Goal: Task Accomplishment & Management: Manage account settings

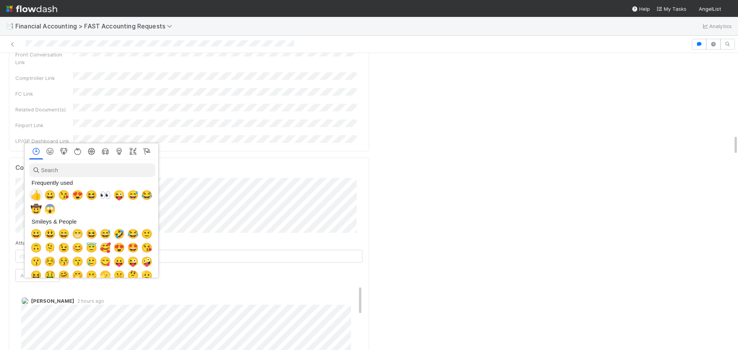
scroll to position [0, 3]
click at [107, 196] on span "👀" at bounding box center [104, 195] width 12 height 11
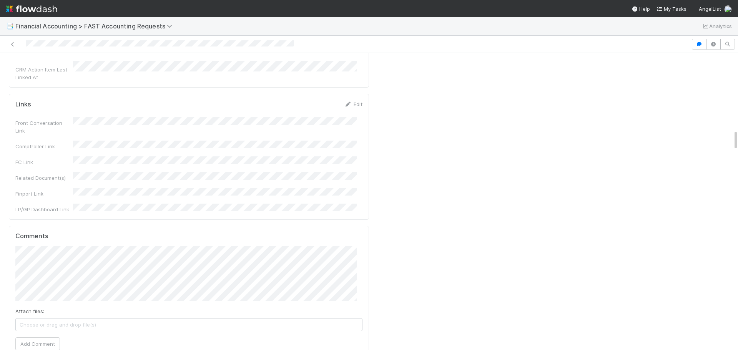
scroll to position [1077, 0]
click at [43, 346] on button "Add Comment" at bounding box center [37, 352] width 45 height 13
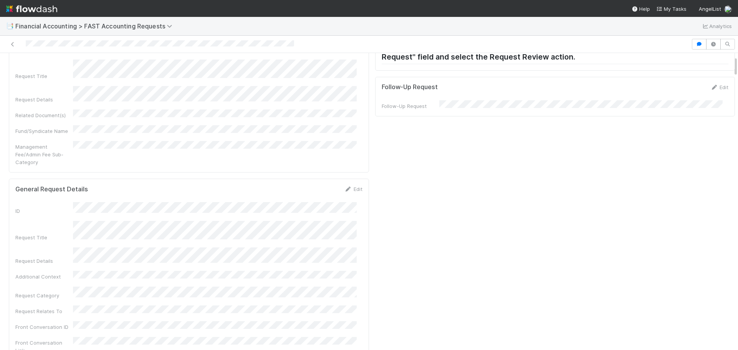
scroll to position [0, 0]
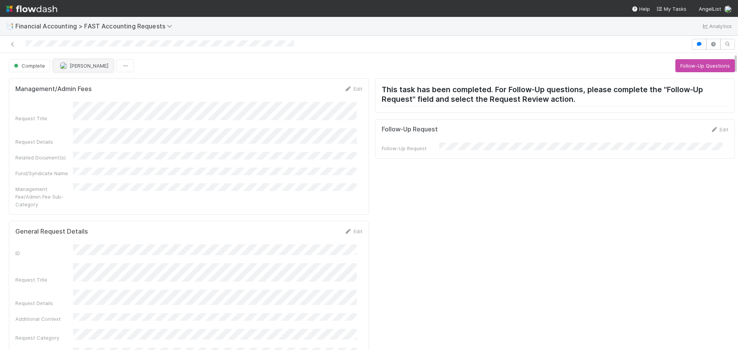
click at [68, 67] on span "Don Walker" at bounding box center [84, 66] width 49 height 6
click at [715, 67] on button "Follow-Up Questions" at bounding box center [706, 65] width 60 height 13
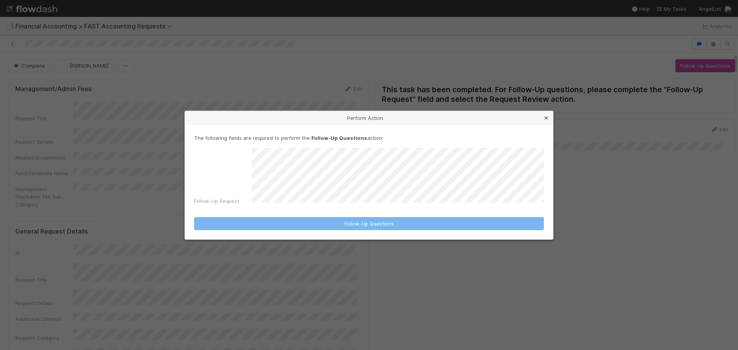
click at [548, 118] on icon at bounding box center [547, 118] width 8 height 5
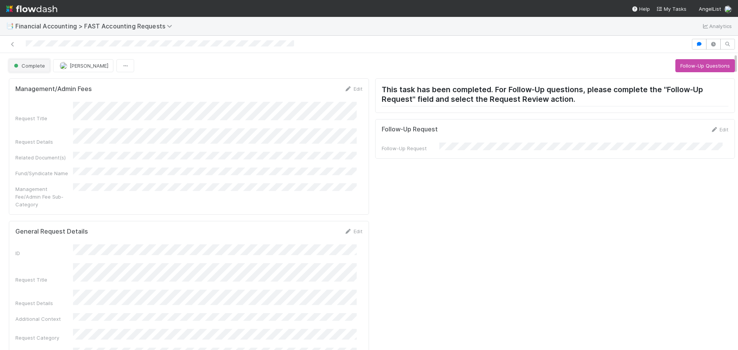
click at [29, 62] on button "Complete" at bounding box center [29, 65] width 41 height 13
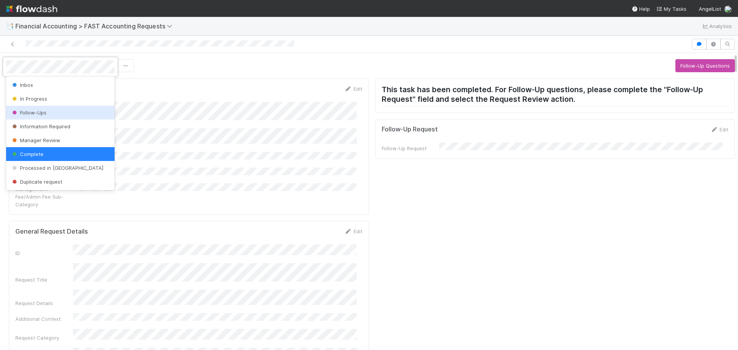
click at [25, 110] on span "Follow-Ups" at bounding box center [29, 113] width 36 height 6
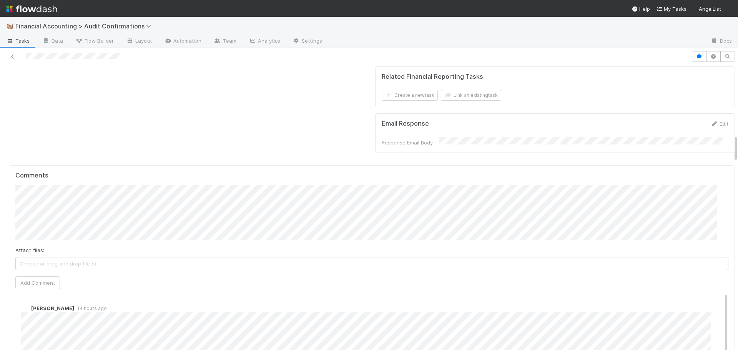
scroll to position [8, 0]
click at [45, 277] on button "Add Comment" at bounding box center [37, 283] width 45 height 13
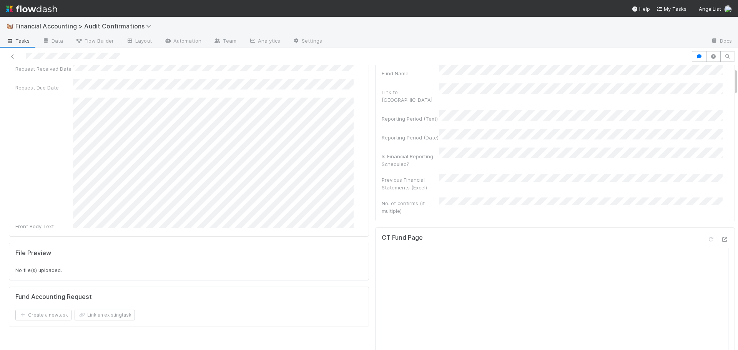
scroll to position [0, 0]
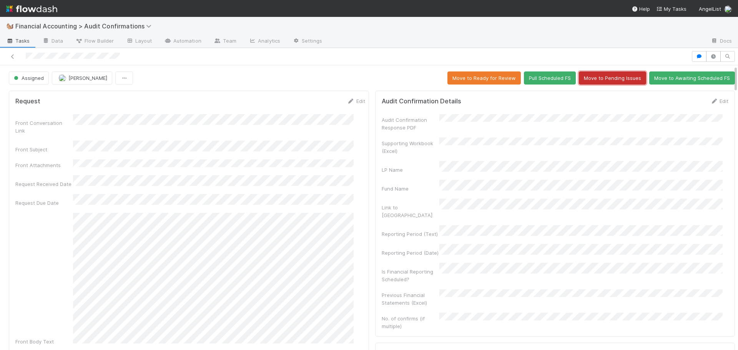
click at [587, 78] on button "Move to Pending Issues" at bounding box center [612, 78] width 67 height 13
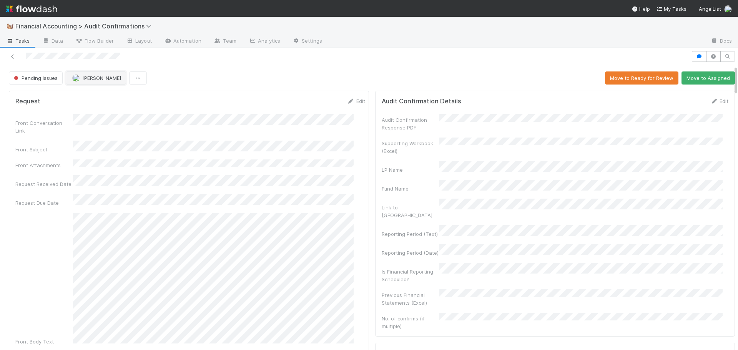
click at [97, 82] on button "Jacob Weiss" at bounding box center [96, 78] width 60 height 13
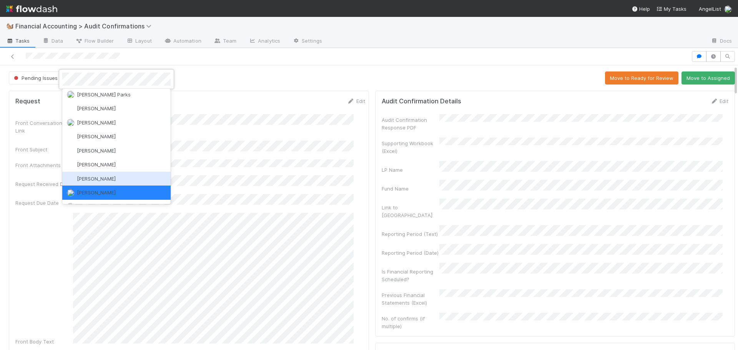
click at [97, 179] on span "Jacob Luna" at bounding box center [96, 179] width 39 height 6
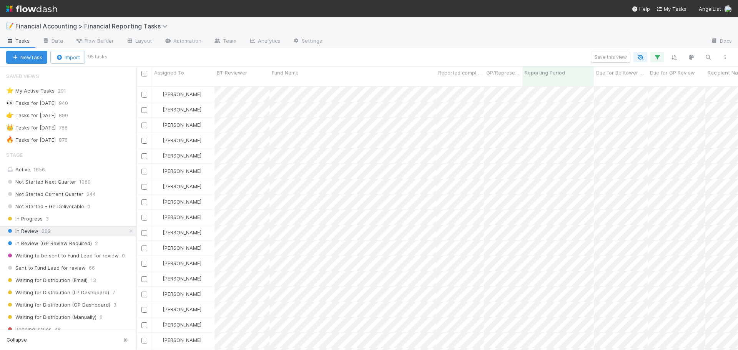
scroll to position [265, 596]
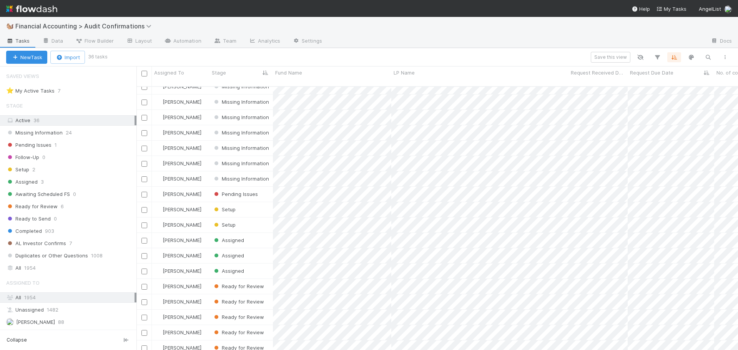
scroll to position [290, 0]
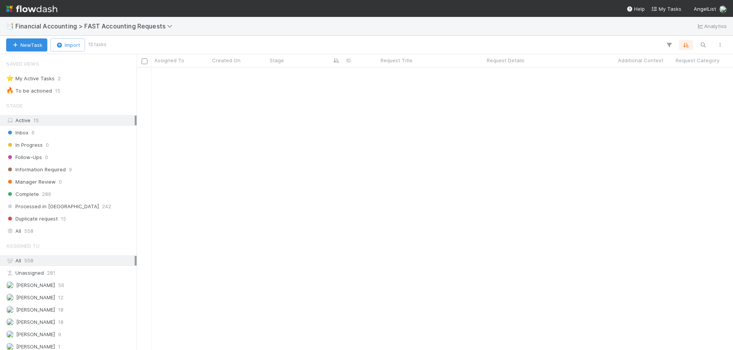
scroll to position [0, 6]
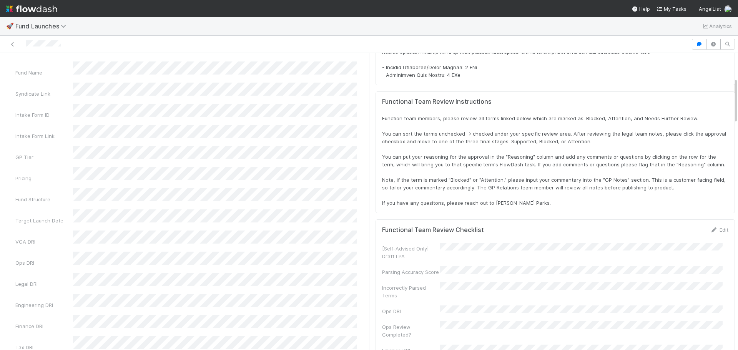
scroll to position [159, 0]
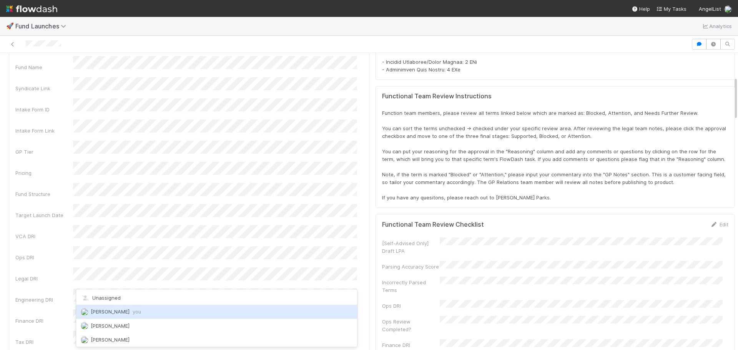
click at [96, 312] on span "Don Walker you" at bounding box center [116, 312] width 50 height 6
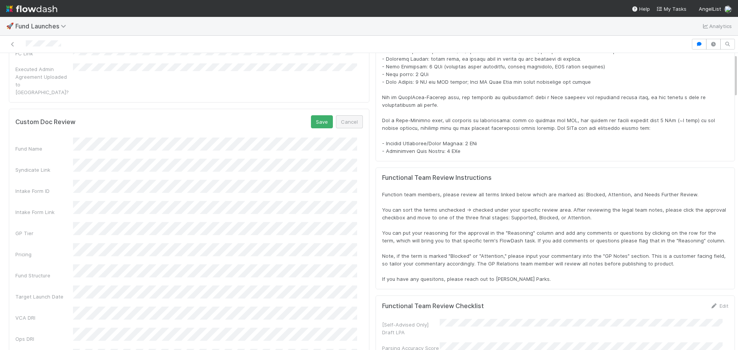
scroll to position [5, 0]
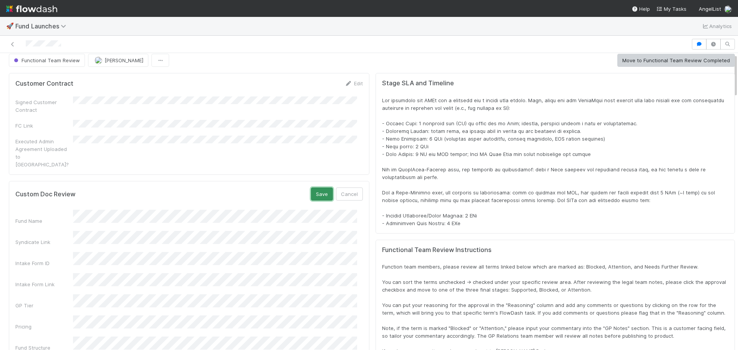
click at [320, 188] on button "Save" at bounding box center [322, 194] width 22 height 13
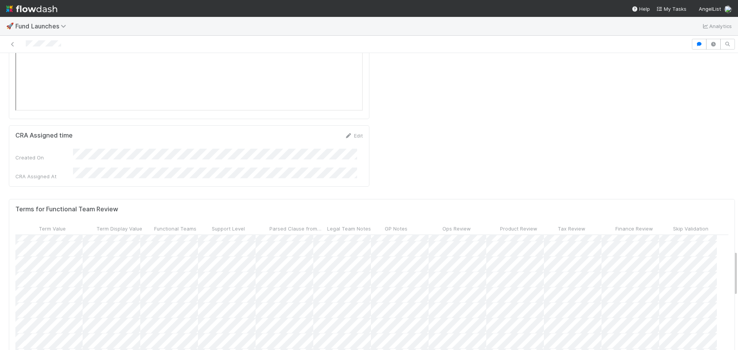
scroll to position [500, 353]
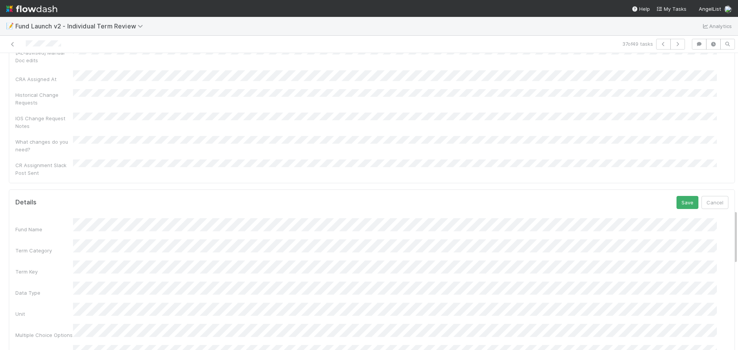
scroll to position [854, 0]
click at [677, 203] on button "Save" at bounding box center [688, 209] width 22 height 13
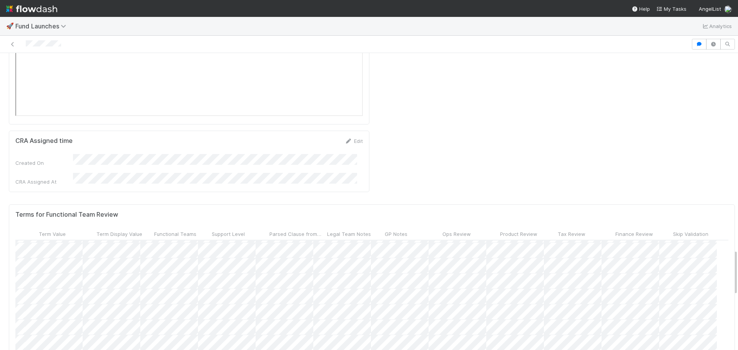
scroll to position [603, 353]
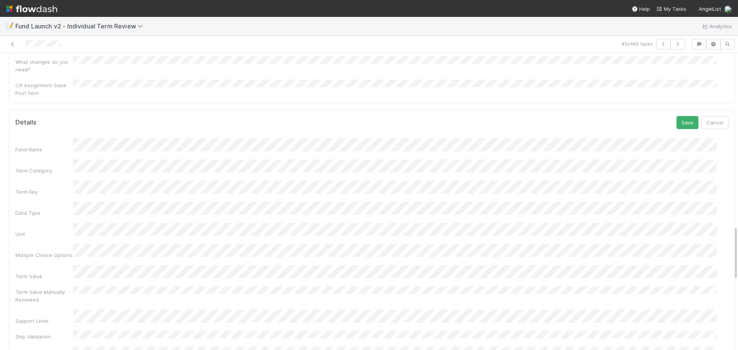
scroll to position [915, 0]
click at [682, 142] on button "Save" at bounding box center [688, 148] width 22 height 13
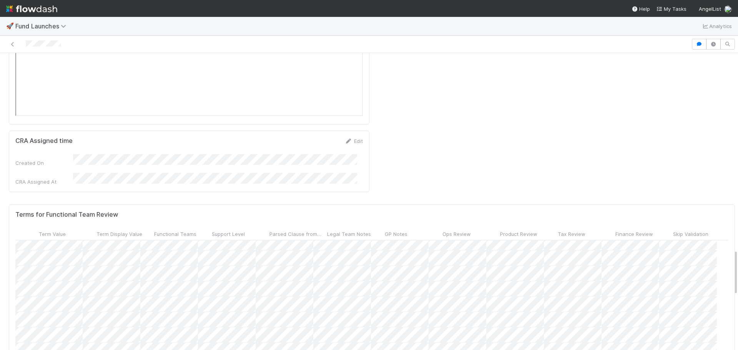
scroll to position [603, 353]
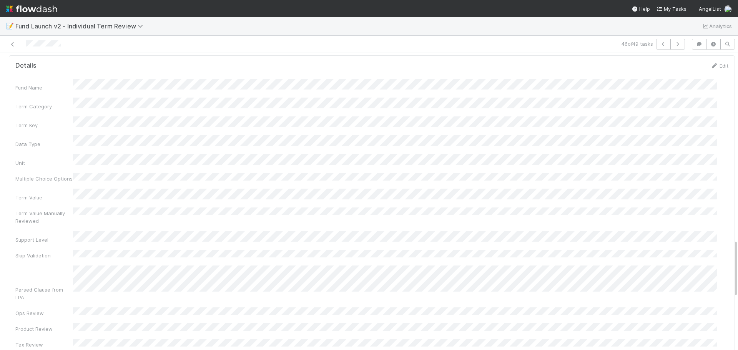
scroll to position [1000, 0]
click at [297, 214] on div "Fund Name Term Category Term Key Data Type Unit Multiple Choice Options Term Va…" at bounding box center [371, 289] width 713 height 430
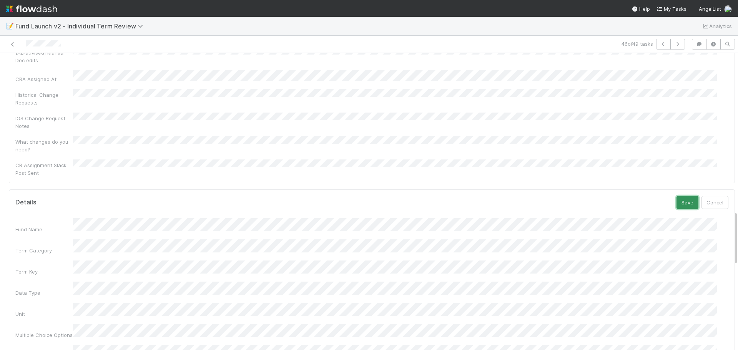
click at [680, 196] on button "Save" at bounding box center [688, 202] width 22 height 13
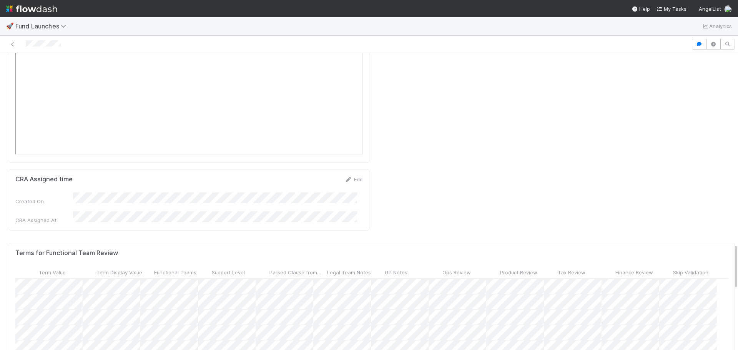
scroll to position [603, 353]
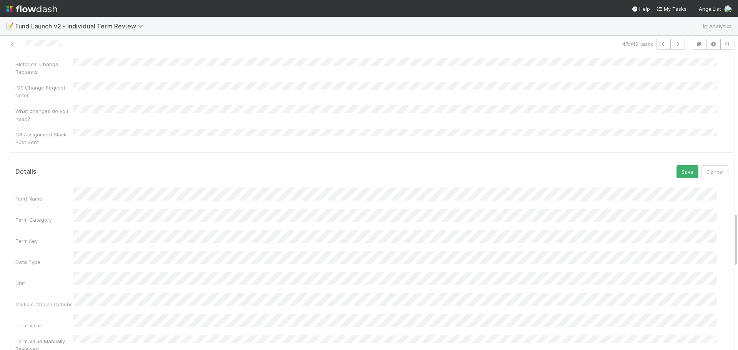
scroll to position [799, 0]
click at [679, 258] on button "Save" at bounding box center [688, 264] width 22 height 13
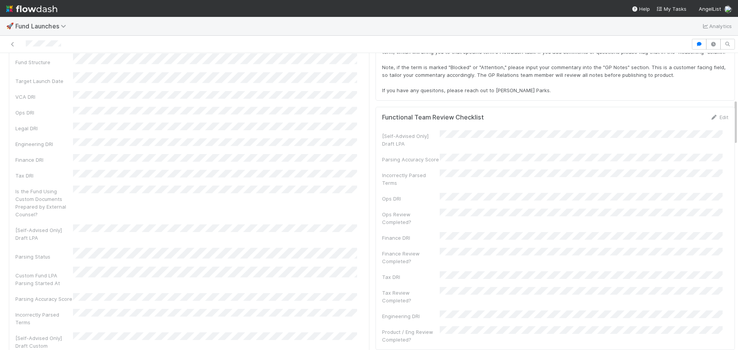
scroll to position [308, 0]
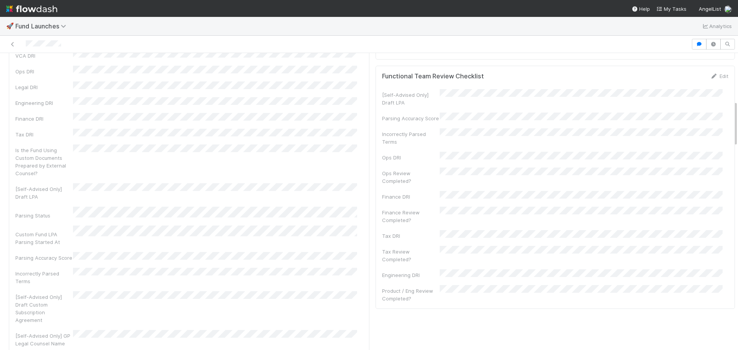
click at [416, 209] on div "Finance Review Completed?" at bounding box center [411, 216] width 58 height 15
click at [677, 79] on button "Save" at bounding box center [688, 78] width 22 height 13
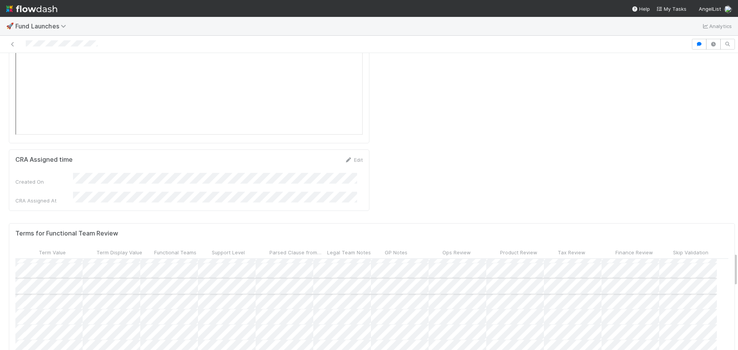
scroll to position [461, 353]
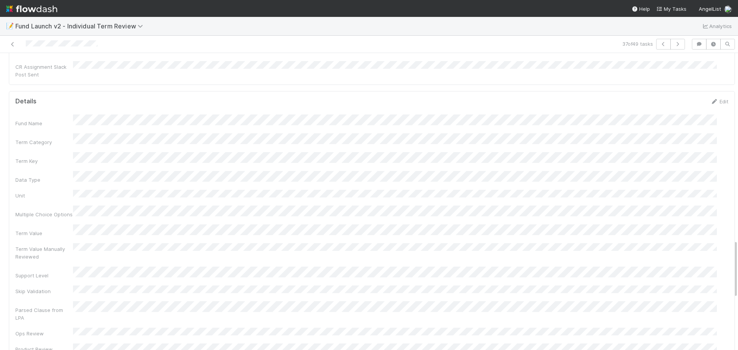
scroll to position [948, 0]
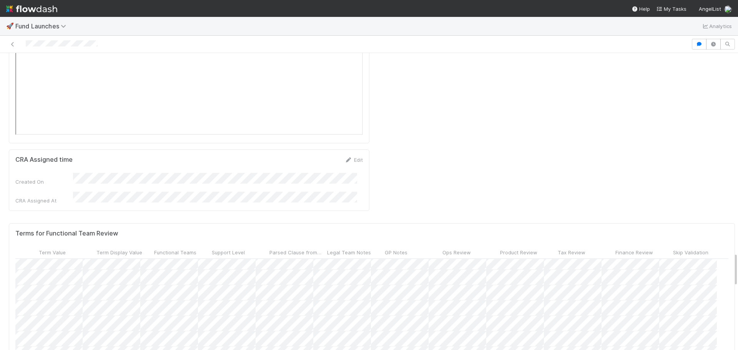
scroll to position [461, 353]
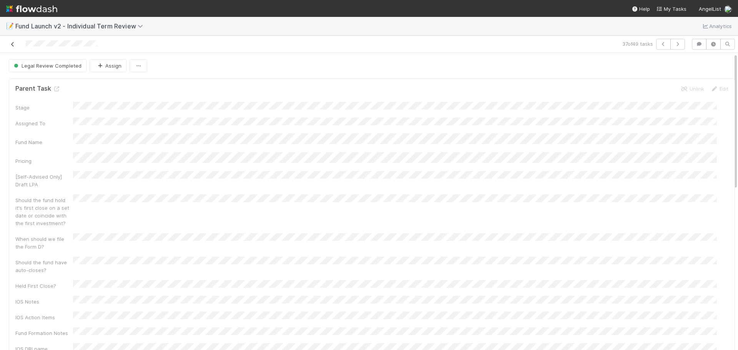
click at [15, 44] on icon at bounding box center [13, 44] width 8 height 5
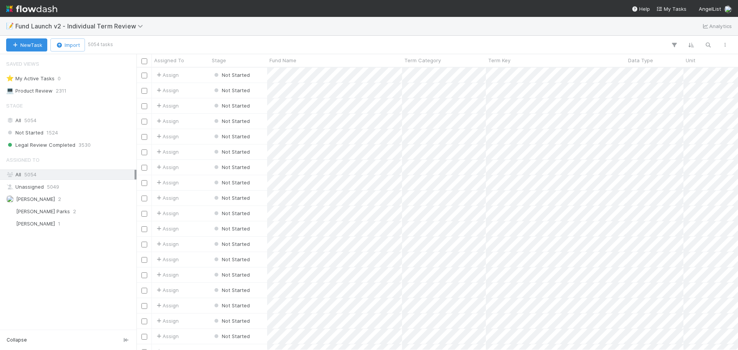
scroll to position [277, 596]
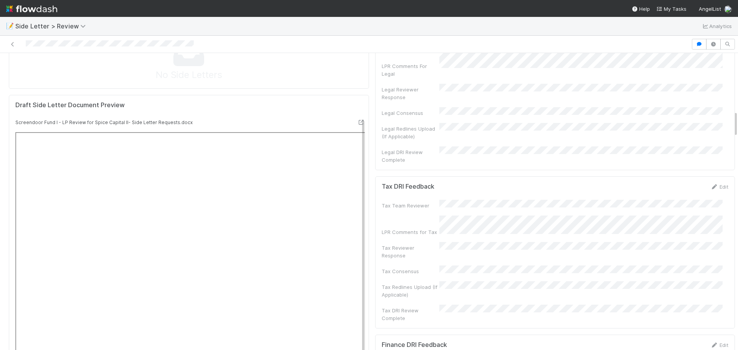
scroll to position [577, 0]
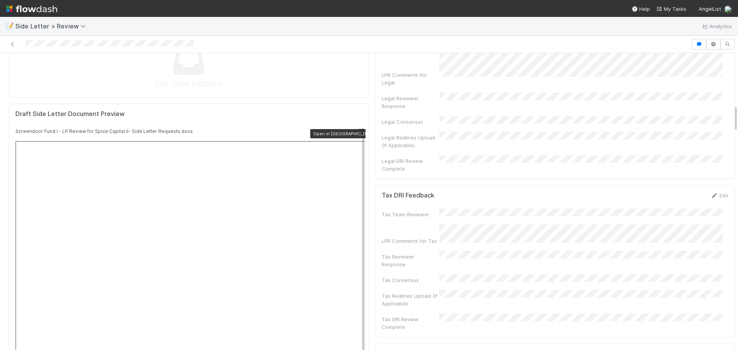
click at [358, 129] on icon at bounding box center [362, 131] width 8 height 5
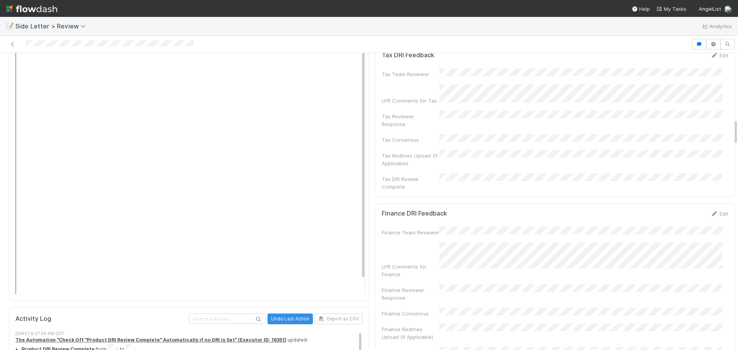
scroll to position [731, 0]
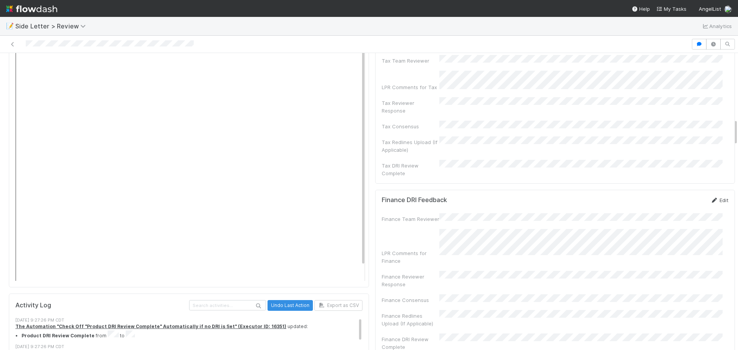
click at [711, 197] on link "Edit" at bounding box center [720, 200] width 18 height 6
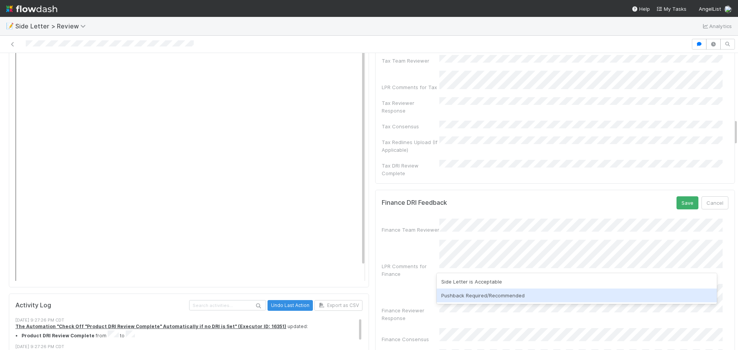
click at [499, 298] on div "Pushback Required/Recommended" at bounding box center [577, 296] width 281 height 14
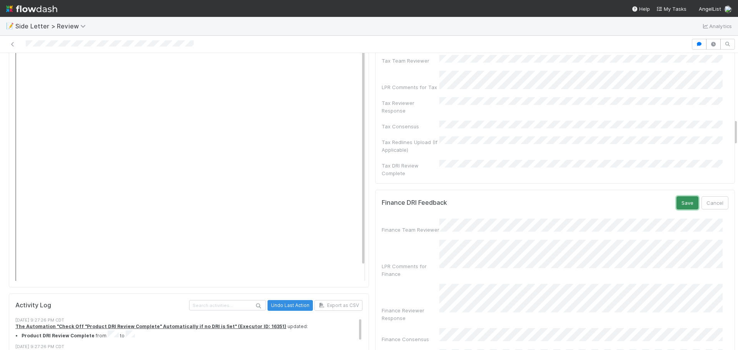
click at [679, 197] on button "Save" at bounding box center [688, 203] width 22 height 13
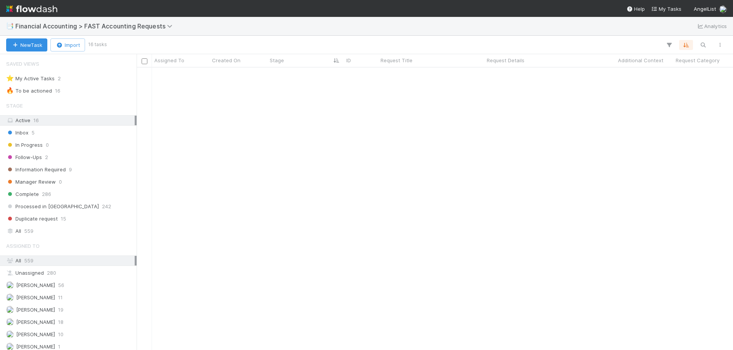
scroll to position [0, 6]
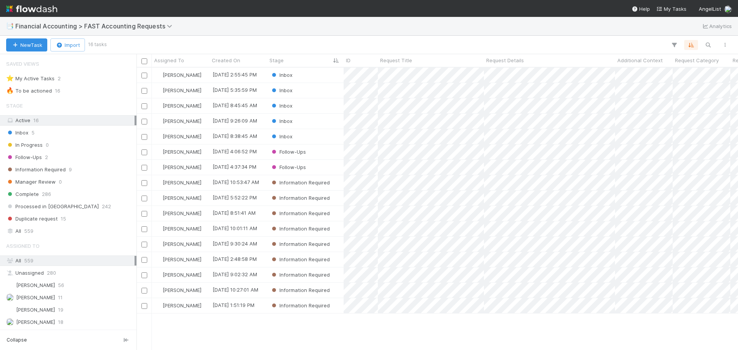
scroll to position [277, 596]
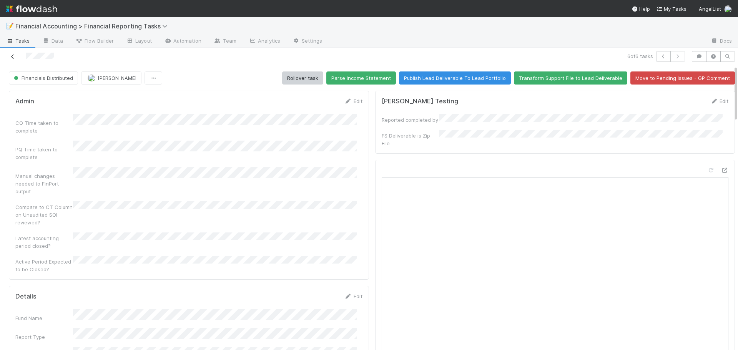
click at [12, 55] on icon at bounding box center [13, 56] width 8 height 5
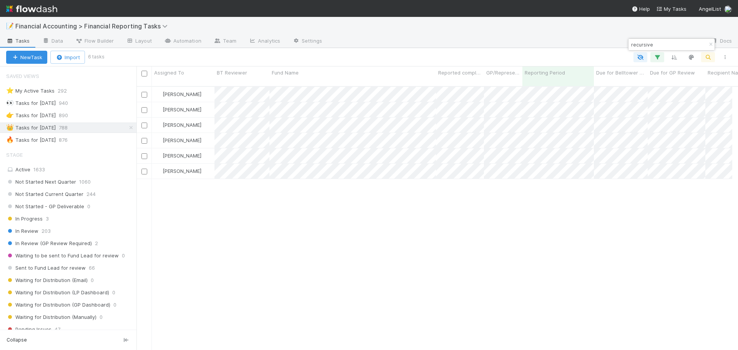
scroll to position [6, 6]
click at [653, 43] on input "recursive" at bounding box center [668, 44] width 77 height 9
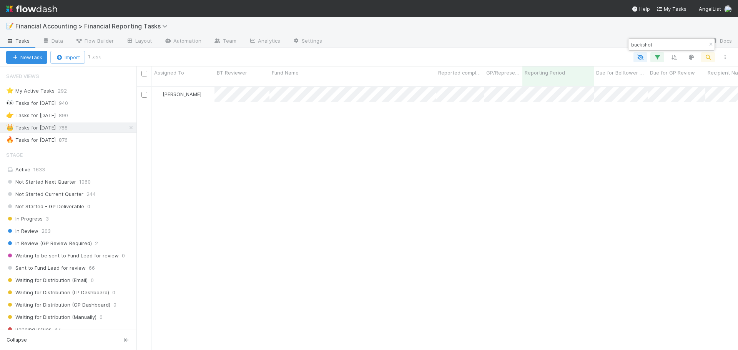
scroll to position [265, 596]
type input "buckshot"
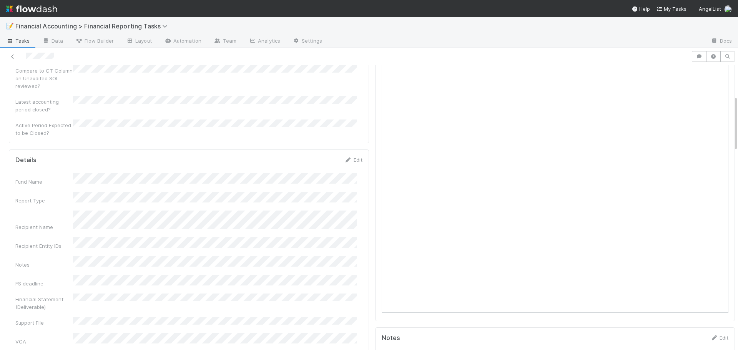
scroll to position [154, 0]
click at [12, 58] on icon at bounding box center [13, 56] width 8 height 5
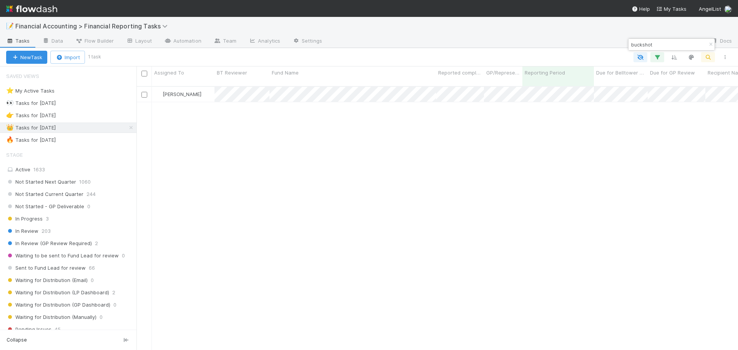
scroll to position [265, 596]
click at [675, 45] on input "buckshot" at bounding box center [668, 44] width 77 height 9
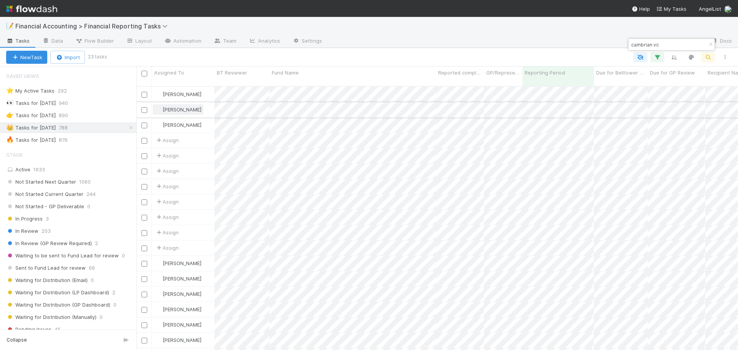
type input "cambrian vc"
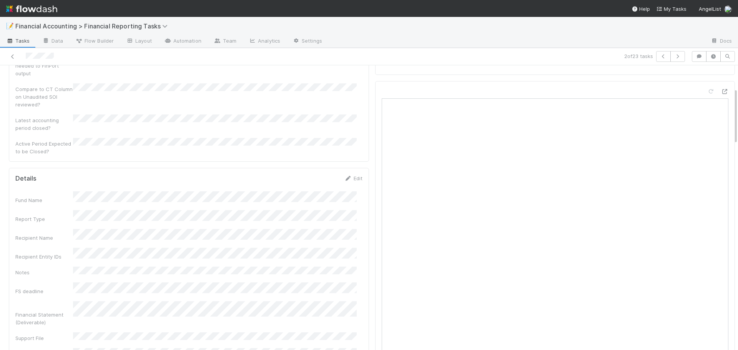
scroll to position [115, 0]
click at [545, 34] on div "📝 Financial Accounting > Financial Reporting Tasks" at bounding box center [369, 26] width 738 height 18
click at [13, 58] on icon at bounding box center [13, 56] width 8 height 5
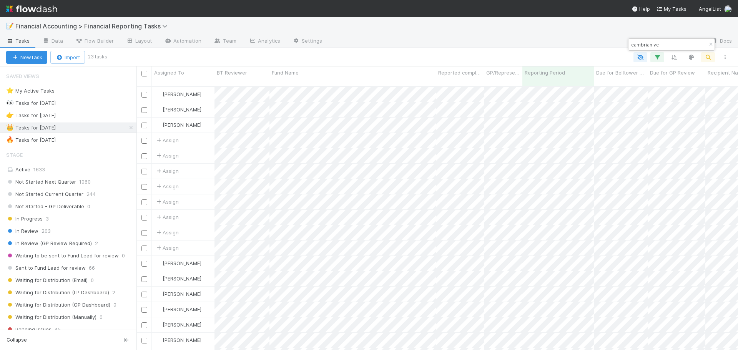
scroll to position [265, 596]
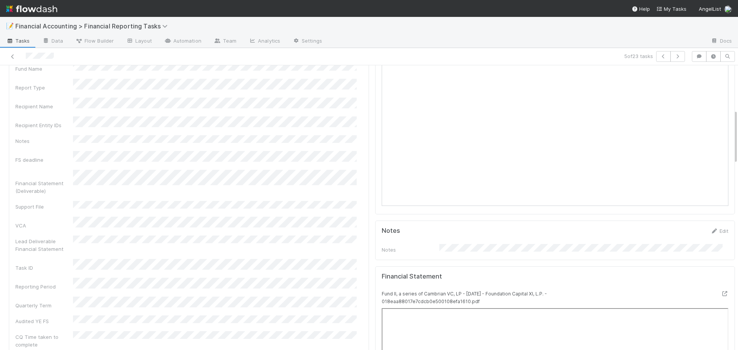
scroll to position [231, 0]
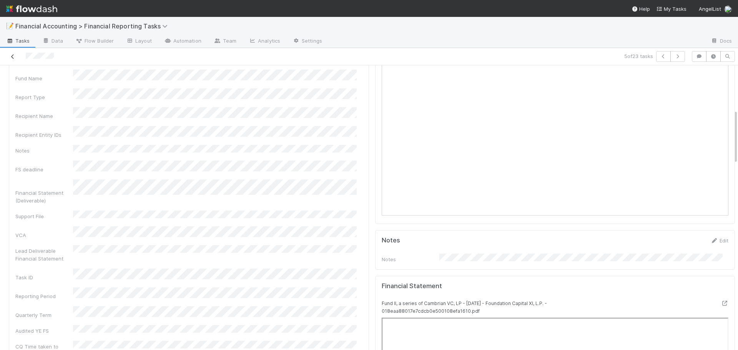
click at [12, 57] on icon at bounding box center [13, 56] width 8 height 5
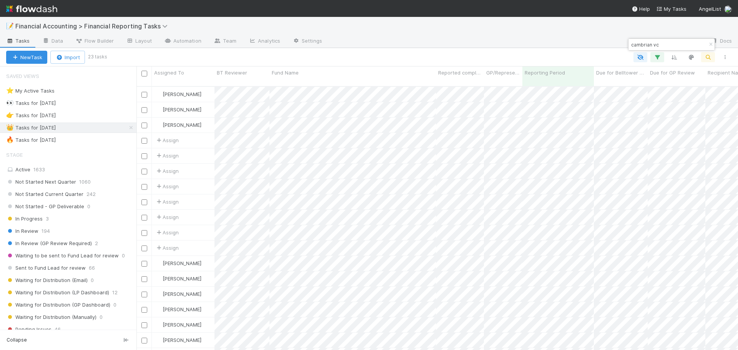
scroll to position [265, 596]
click at [670, 48] on input "cambrian vc" at bounding box center [668, 44] width 77 height 9
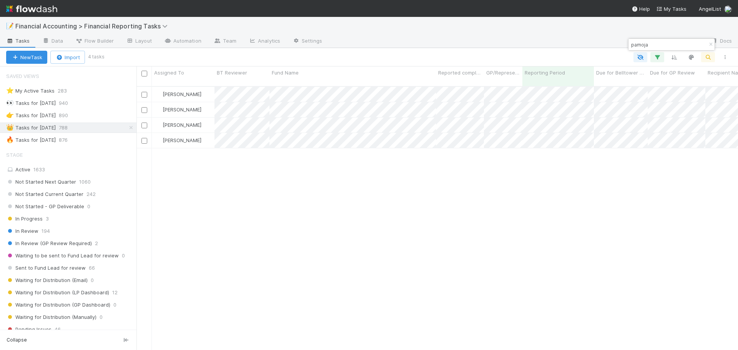
type input "pamoja"
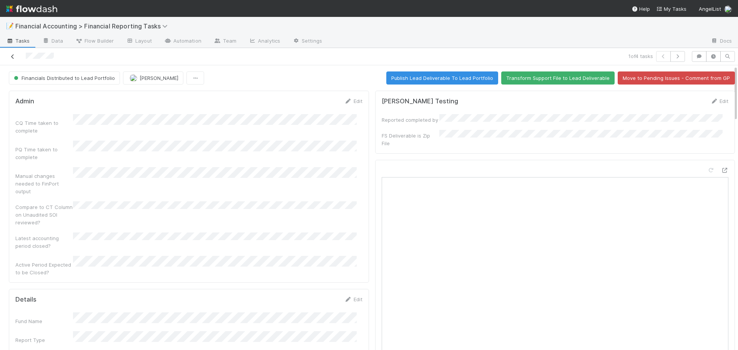
click at [14, 57] on icon at bounding box center [13, 56] width 8 height 5
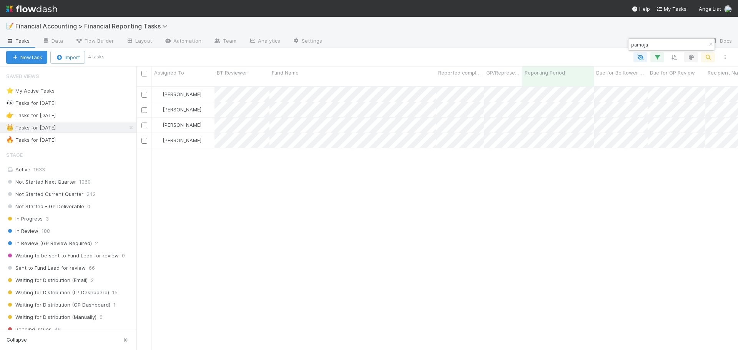
scroll to position [265, 596]
click at [666, 42] on input "pamoja" at bounding box center [668, 44] width 77 height 9
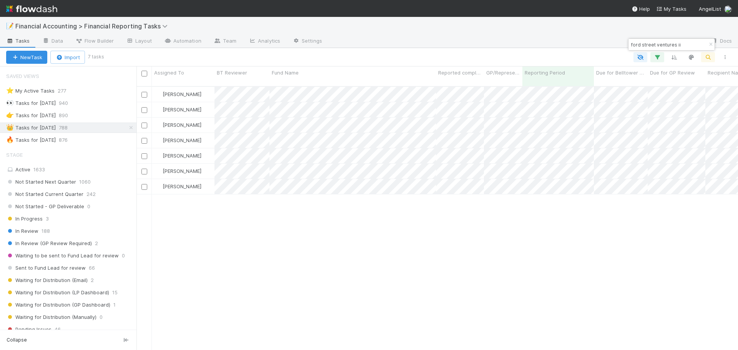
type input "ford street ventures ii"
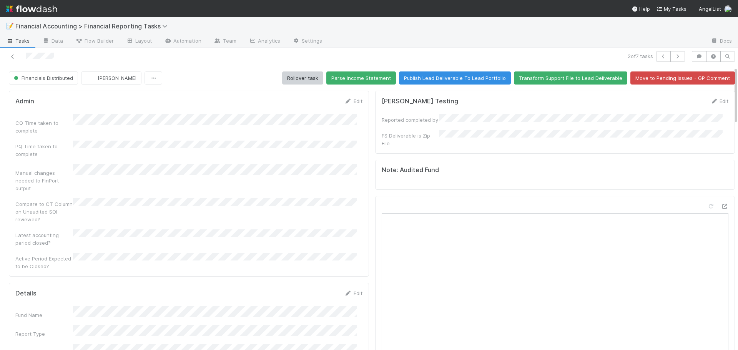
scroll to position [115, 0]
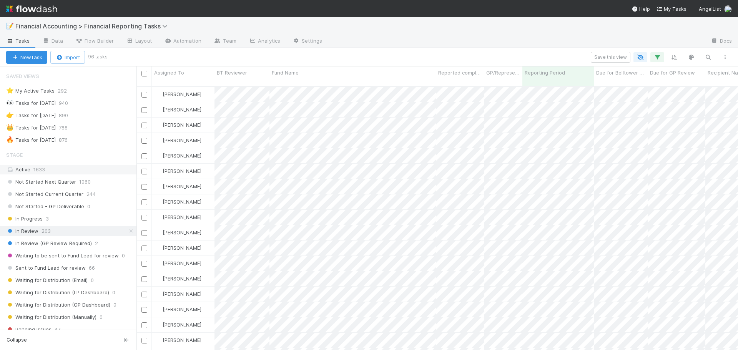
scroll to position [265, 596]
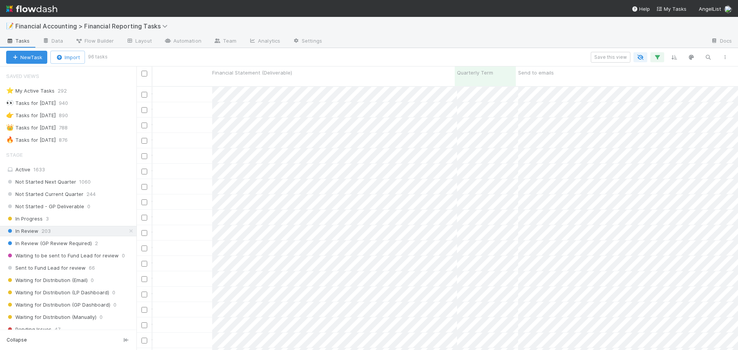
scroll to position [0, 754]
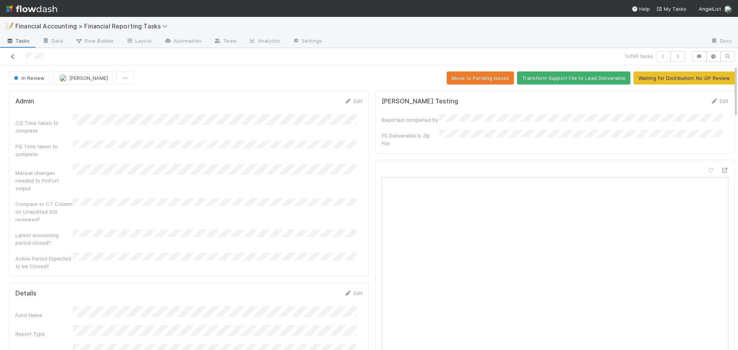
click at [11, 56] on icon at bounding box center [13, 56] width 8 height 5
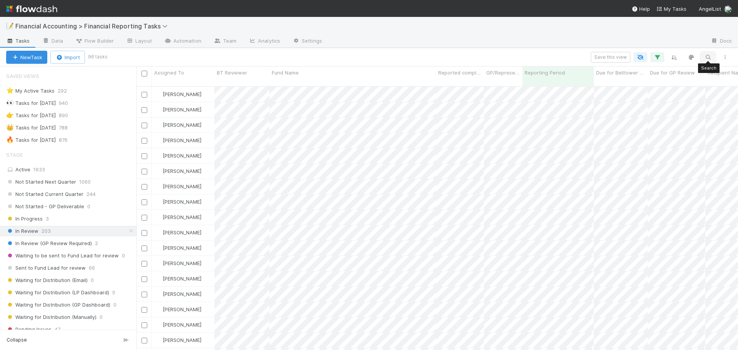
click at [708, 54] on icon "button" at bounding box center [709, 57] width 8 height 7
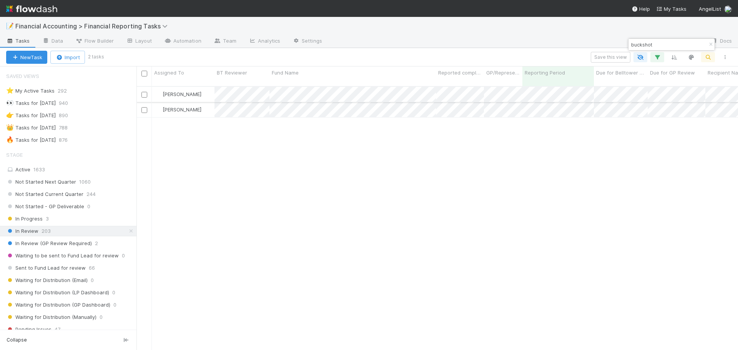
type input "buckshot"
click at [209, 87] on div "[PERSON_NAME]" at bounding box center [183, 94] width 63 height 15
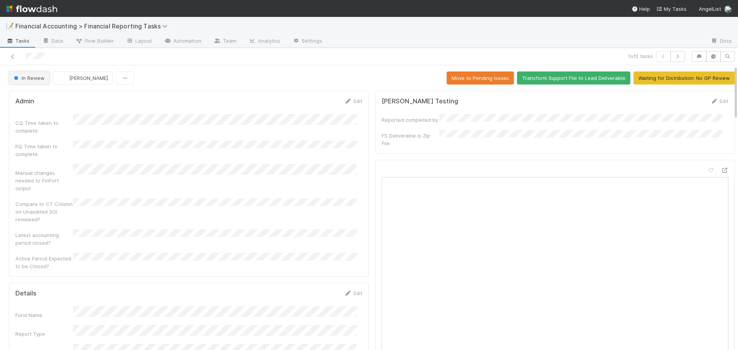
click at [32, 78] on span "In Review" at bounding box center [28, 78] width 32 height 6
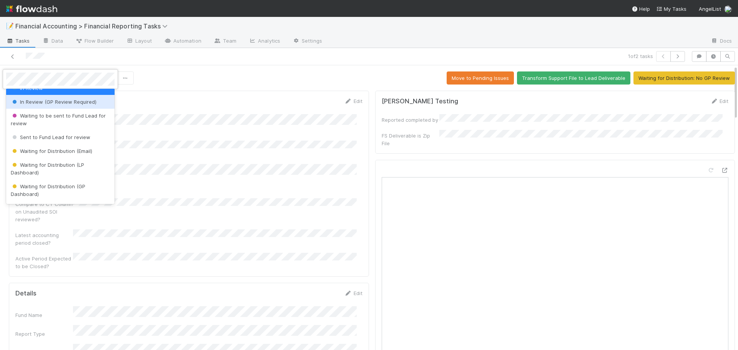
scroll to position [77, 0]
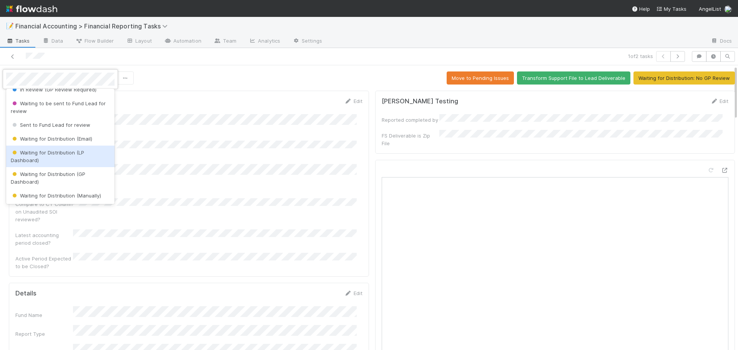
click at [38, 158] on span "Waiting for Distribution (LP Dashboard)" at bounding box center [47, 157] width 73 height 14
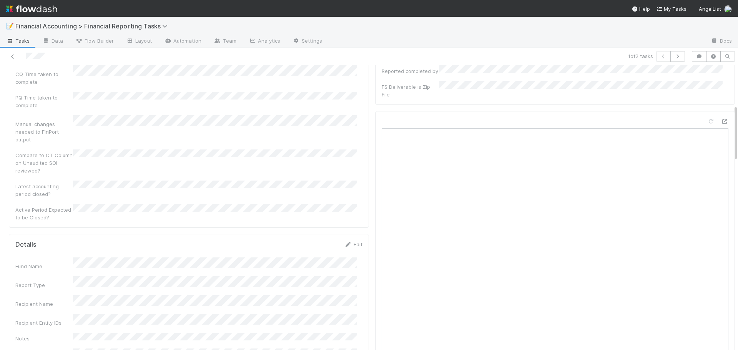
scroll to position [0, 0]
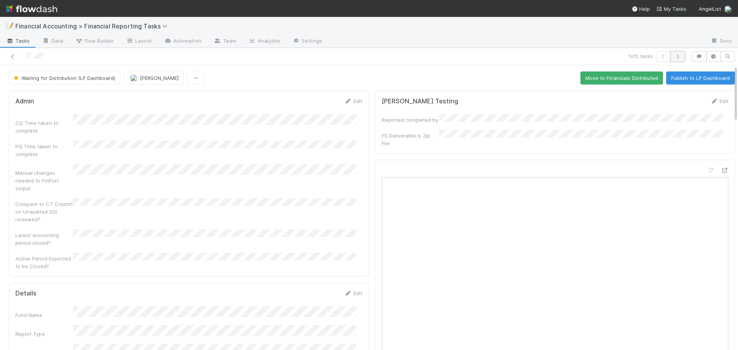
click at [674, 57] on icon "button" at bounding box center [678, 56] width 8 height 5
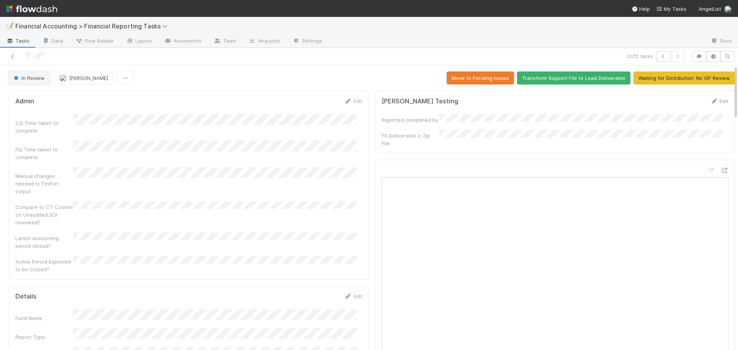
click at [39, 78] on span "In Review" at bounding box center [28, 78] width 32 height 6
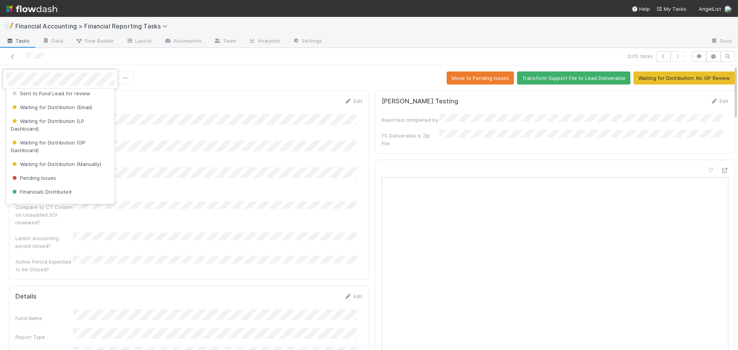
scroll to position [115, 0]
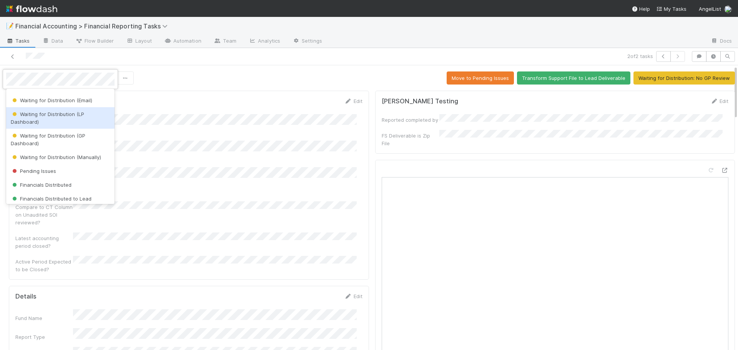
click at [58, 120] on div "Waiting for Distribution (LP Dashboard)" at bounding box center [60, 118] width 108 height 22
click at [58, 120] on div "CQ Time taken to complete" at bounding box center [44, 126] width 58 height 15
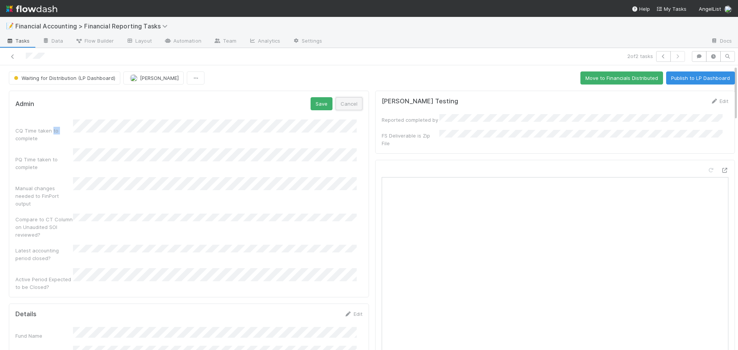
click at [338, 104] on button "Cancel" at bounding box center [349, 103] width 27 height 13
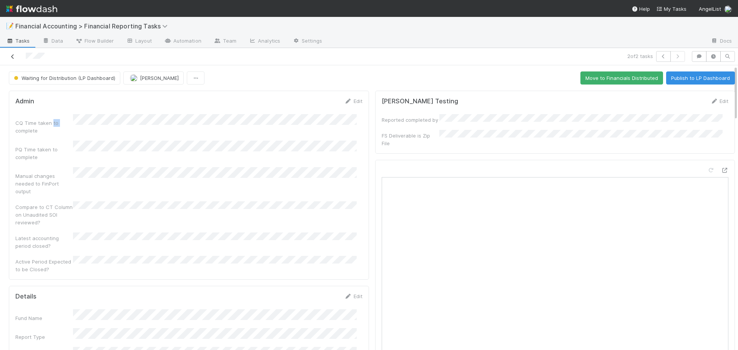
click at [11, 59] on icon at bounding box center [13, 56] width 8 height 5
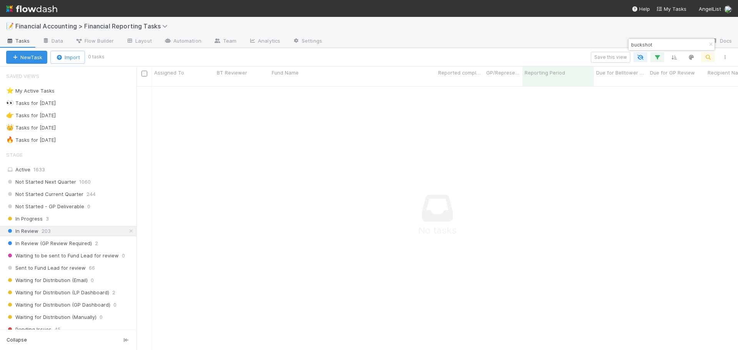
scroll to position [259, 596]
click at [710, 43] on icon "button" at bounding box center [711, 44] width 8 height 5
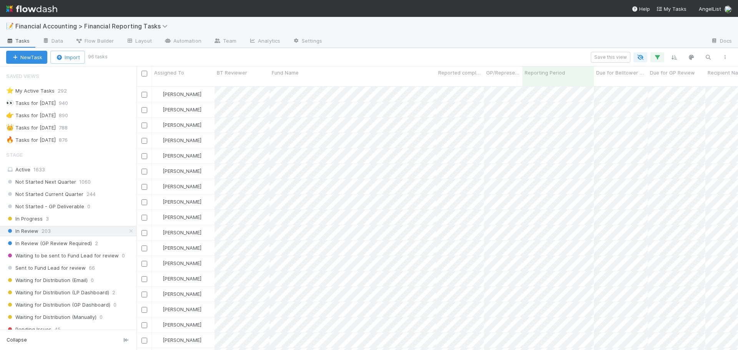
scroll to position [265, 596]
click at [705, 57] on icon "button" at bounding box center [709, 57] width 8 height 7
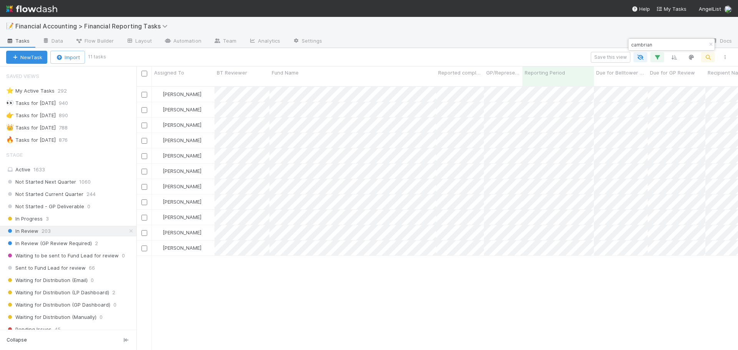
type input "cambrian"
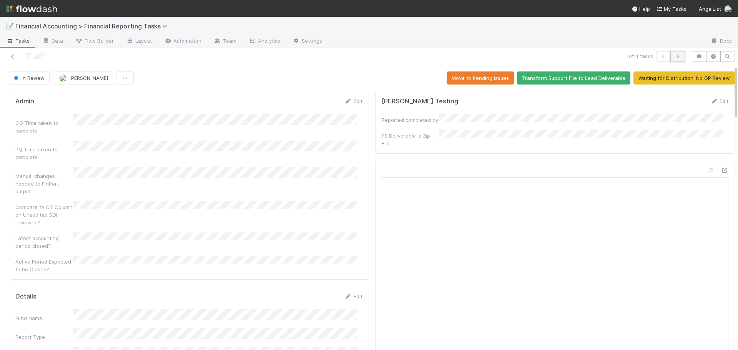
click at [674, 54] on icon "button" at bounding box center [678, 56] width 8 height 5
click at [33, 82] on button "In Review" at bounding box center [29, 78] width 41 height 13
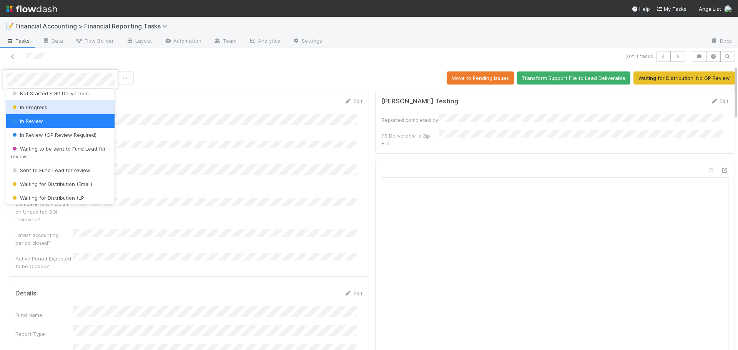
scroll to position [77, 0]
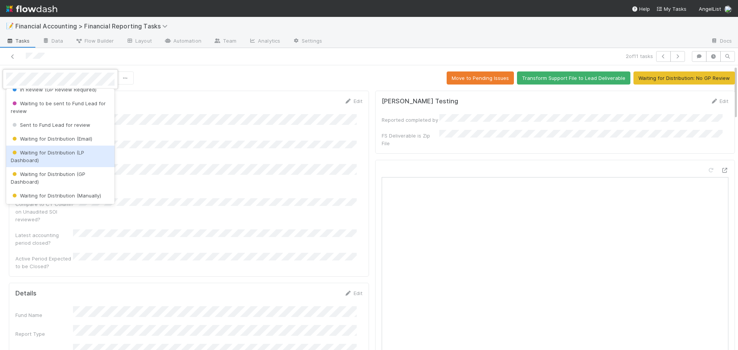
click at [43, 151] on span "Waiting for Distribution (LP Dashboard)" at bounding box center [47, 157] width 73 height 14
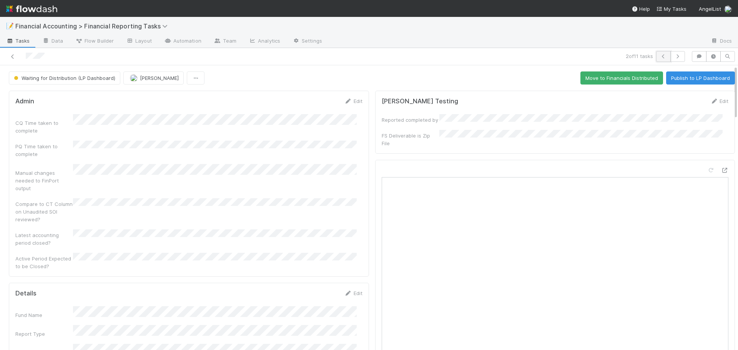
click at [660, 54] on icon "button" at bounding box center [664, 56] width 8 height 5
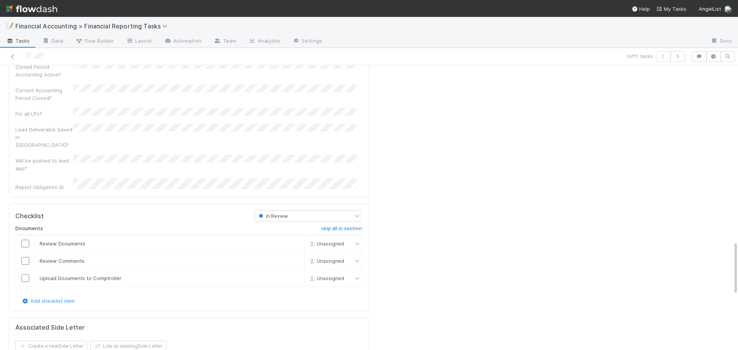
scroll to position [1077, 0]
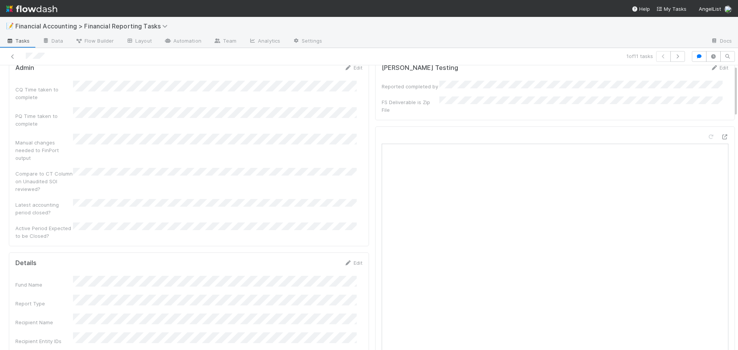
scroll to position [0, 0]
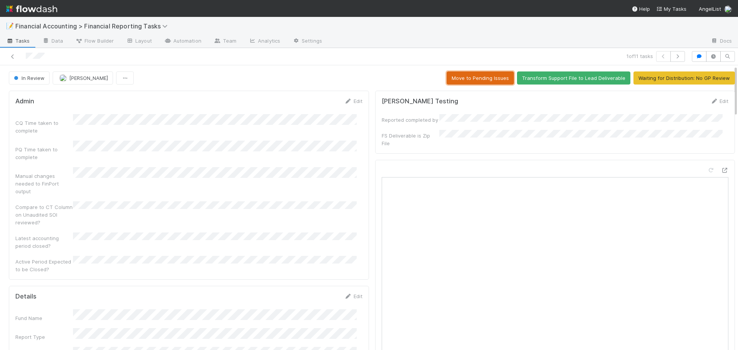
click at [479, 78] on button "Move to Pending Issues" at bounding box center [480, 78] width 67 height 13
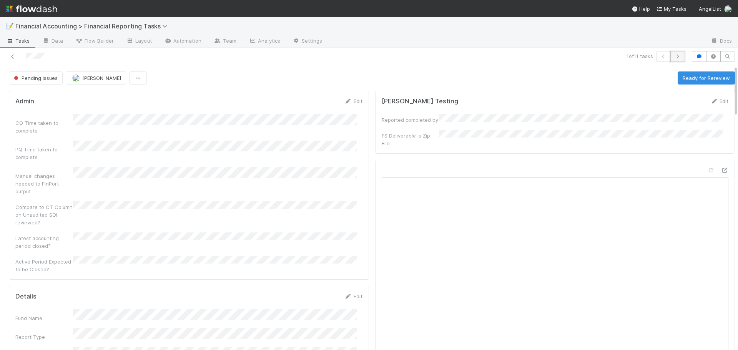
click at [678, 54] on button "button" at bounding box center [678, 56] width 15 height 11
click at [674, 58] on icon "button" at bounding box center [678, 56] width 8 height 5
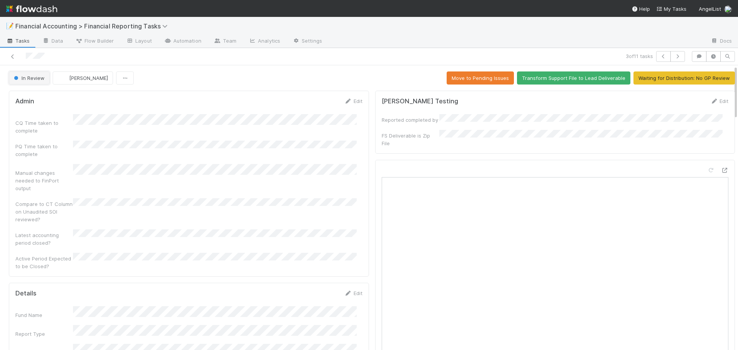
click at [31, 82] on button "In Review" at bounding box center [29, 78] width 41 height 13
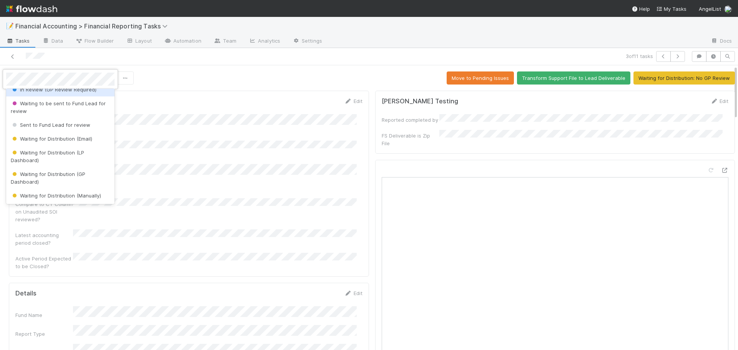
scroll to position [115, 0]
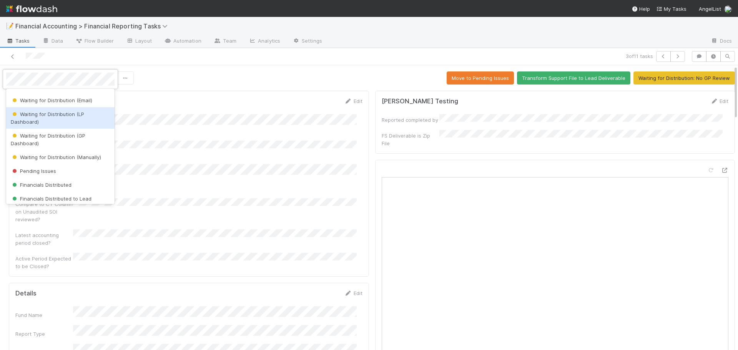
click at [67, 117] on span "Waiting for Distribution (LP Dashboard)" at bounding box center [47, 118] width 73 height 14
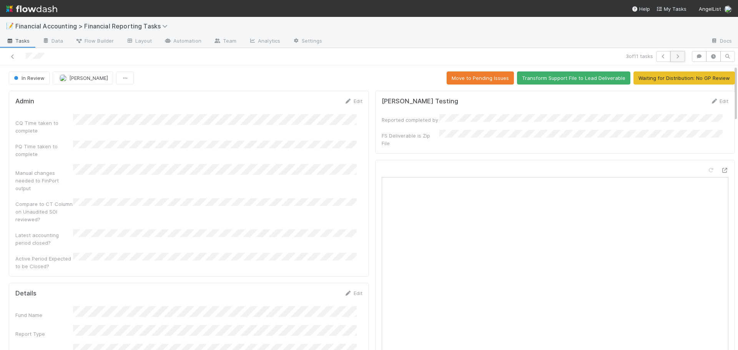
click at [676, 56] on icon "button" at bounding box center [678, 56] width 8 height 5
click at [28, 78] on span "In Review" at bounding box center [28, 78] width 32 height 6
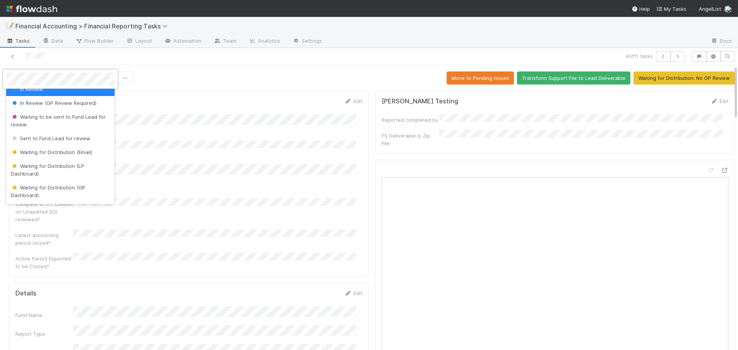
scroll to position [77, 0]
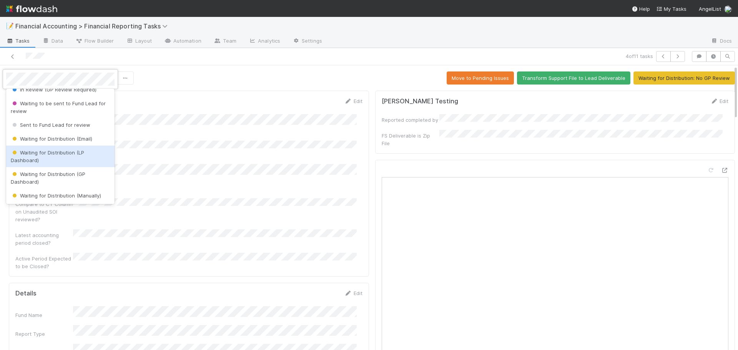
click at [42, 152] on span "Waiting for Distribution (LP Dashboard)" at bounding box center [47, 157] width 73 height 14
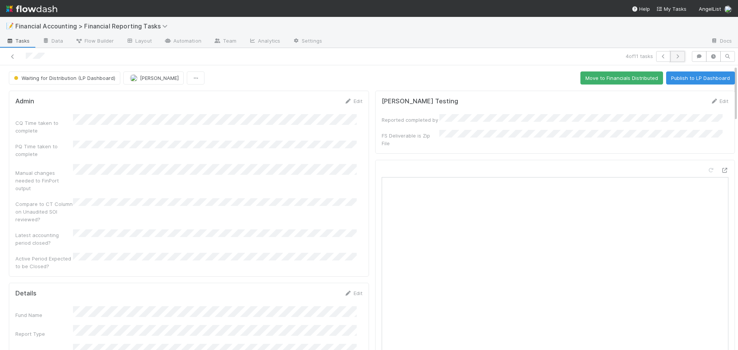
click at [671, 56] on button "button" at bounding box center [678, 56] width 15 height 11
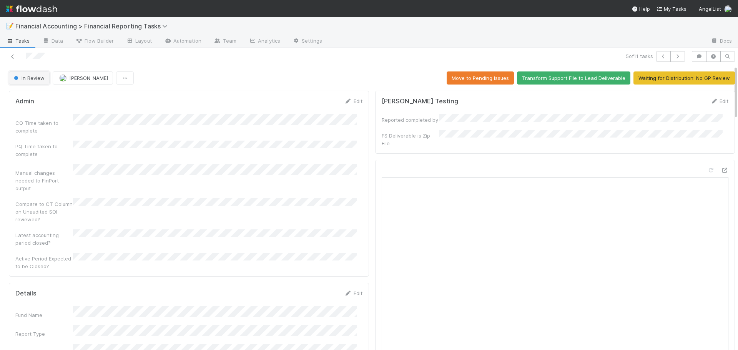
click at [27, 80] on span "In Review" at bounding box center [28, 78] width 32 height 6
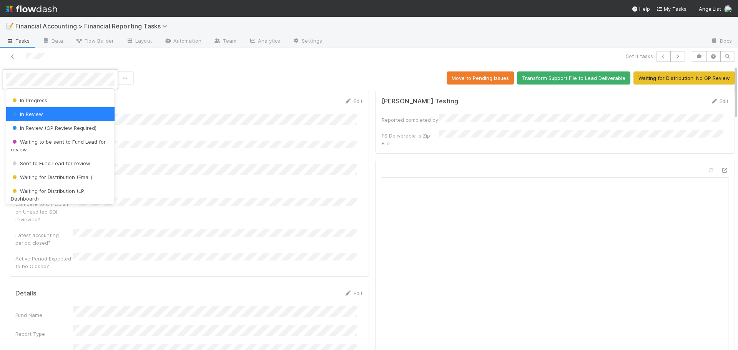
scroll to position [77, 0]
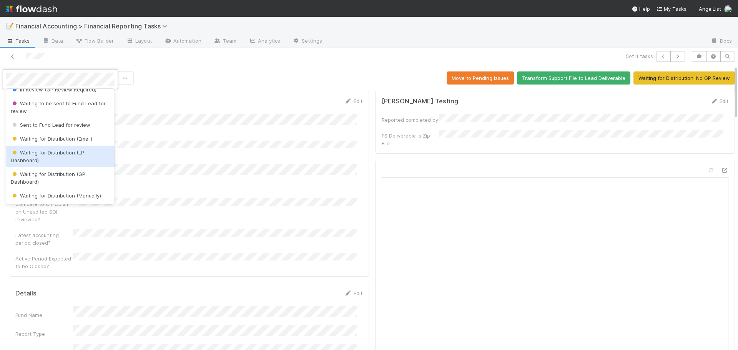
click at [27, 154] on span "Waiting for Distribution (LP Dashboard)" at bounding box center [47, 157] width 73 height 14
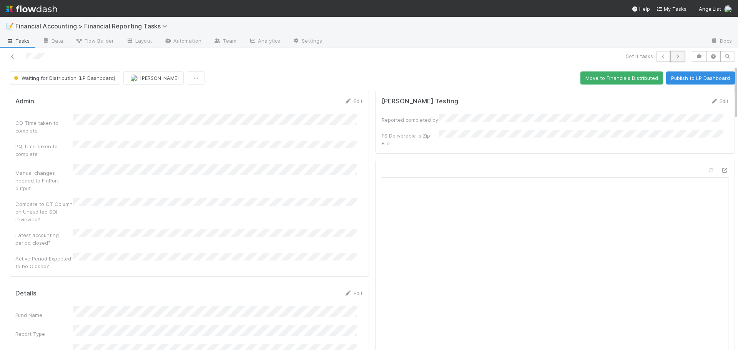
click at [676, 55] on button "button" at bounding box center [678, 56] width 15 height 11
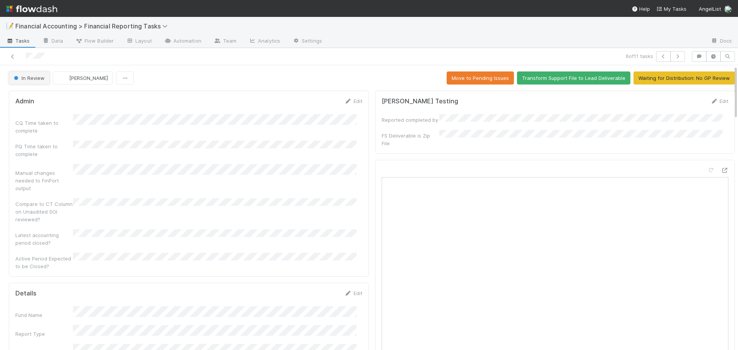
click at [35, 75] on span "In Review" at bounding box center [28, 78] width 32 height 6
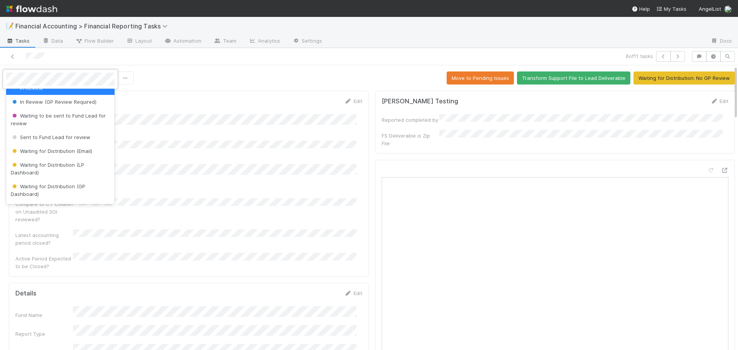
scroll to position [77, 0]
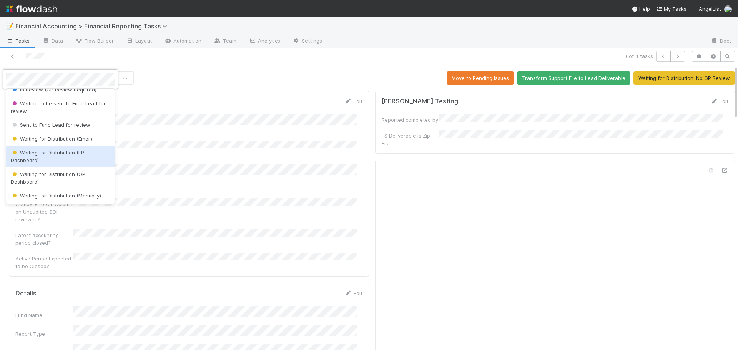
click at [42, 152] on span "Waiting for Distribution (LP Dashboard)" at bounding box center [47, 157] width 73 height 14
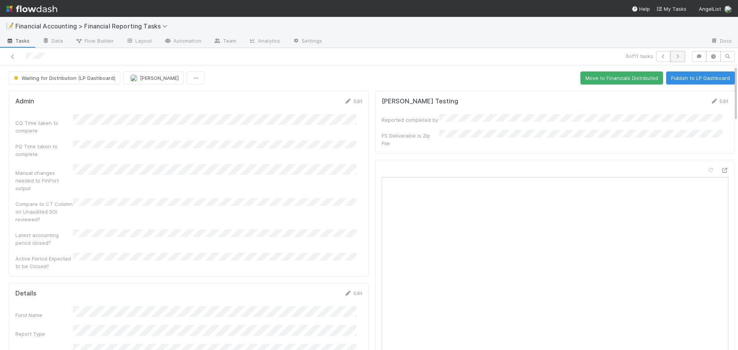
click at [676, 60] on button "button" at bounding box center [678, 56] width 15 height 11
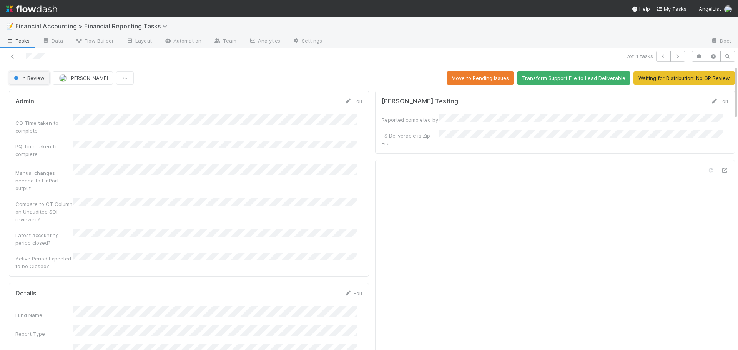
click at [39, 81] on span "In Review" at bounding box center [28, 78] width 32 height 6
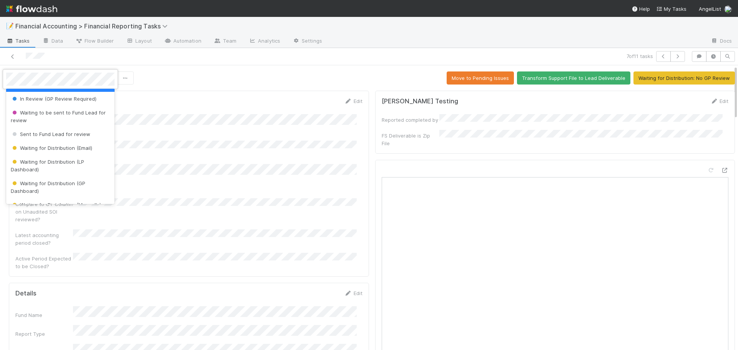
scroll to position [77, 0]
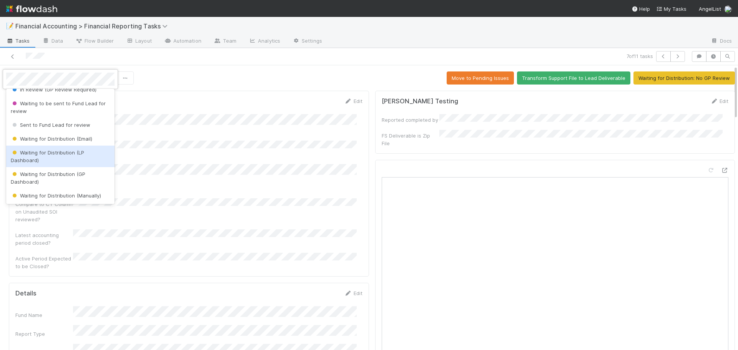
click at [37, 160] on span "Waiting for Distribution (LP Dashboard)" at bounding box center [47, 157] width 73 height 14
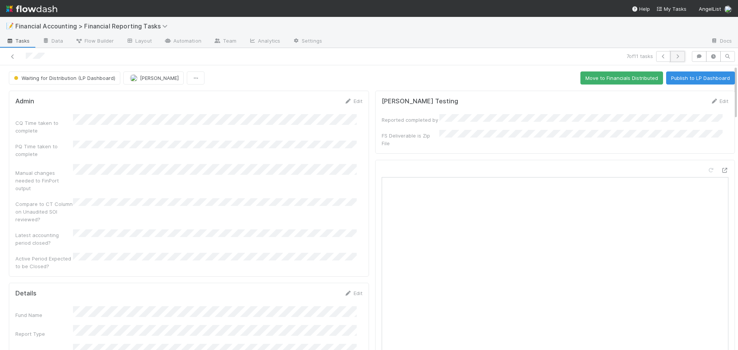
click at [671, 59] on button "button" at bounding box center [678, 56] width 15 height 11
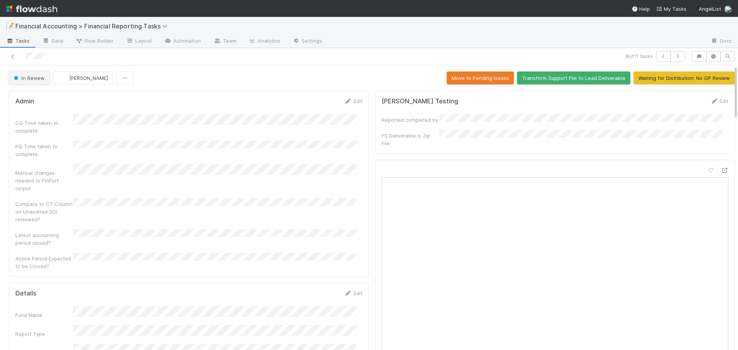
click at [31, 76] on span "In Review" at bounding box center [28, 78] width 32 height 6
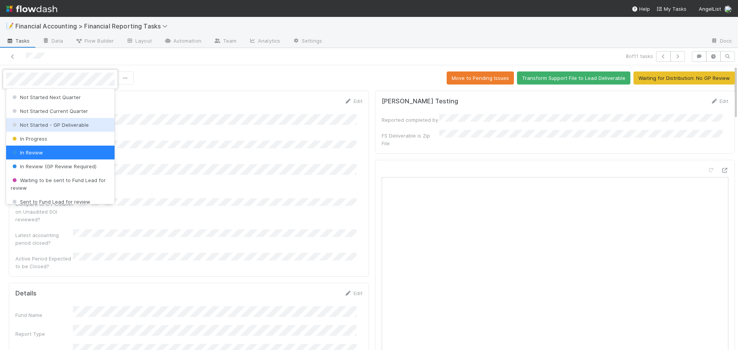
scroll to position [77, 0]
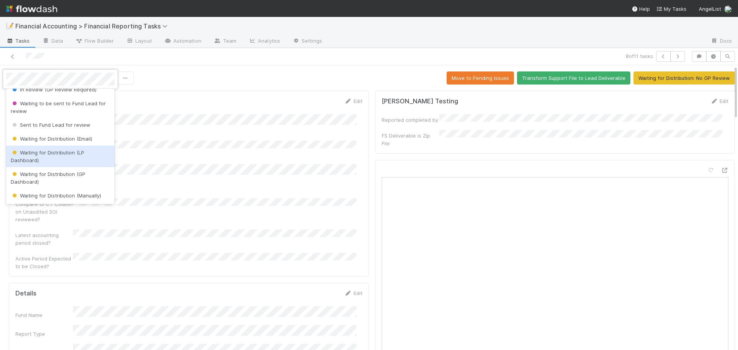
click at [39, 153] on span "Waiting for Distribution (LP Dashboard)" at bounding box center [47, 157] width 73 height 14
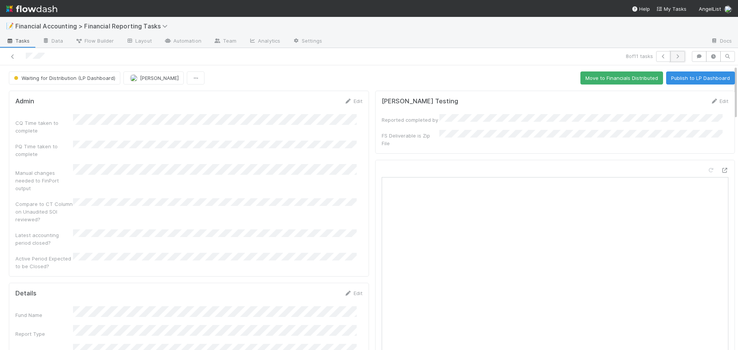
click at [675, 60] on button "button" at bounding box center [678, 56] width 15 height 11
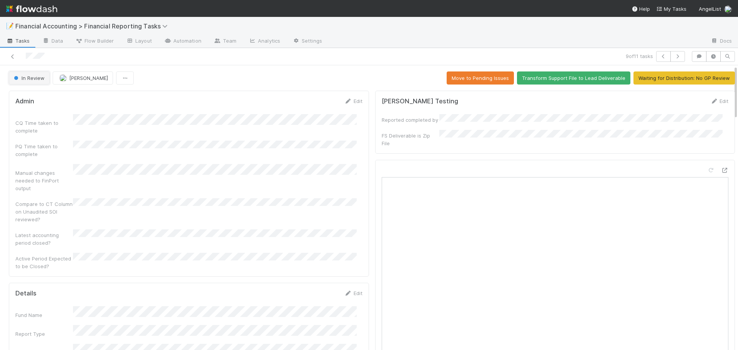
click at [42, 75] on span "In Review" at bounding box center [28, 78] width 32 height 6
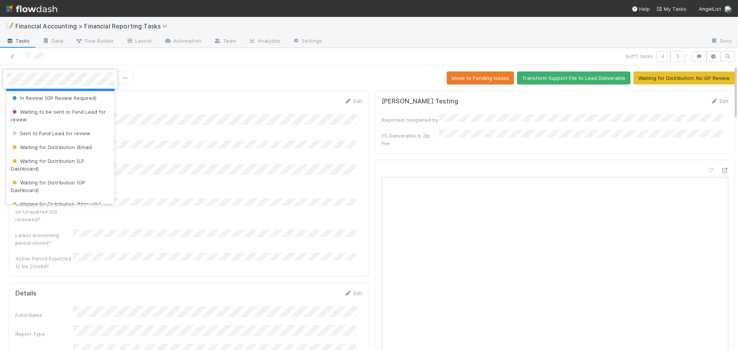
scroll to position [77, 0]
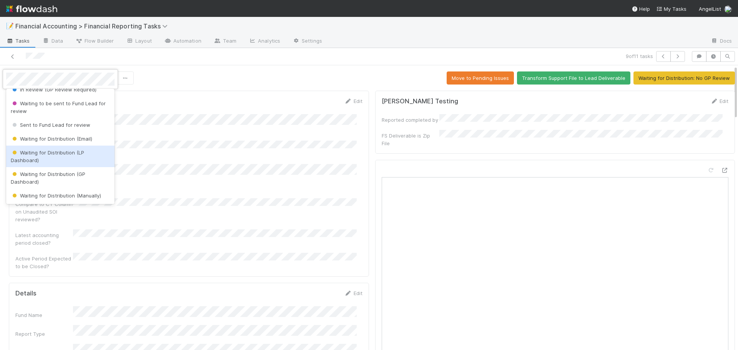
click at [49, 155] on span "Waiting for Distribution (LP Dashboard)" at bounding box center [47, 157] width 73 height 14
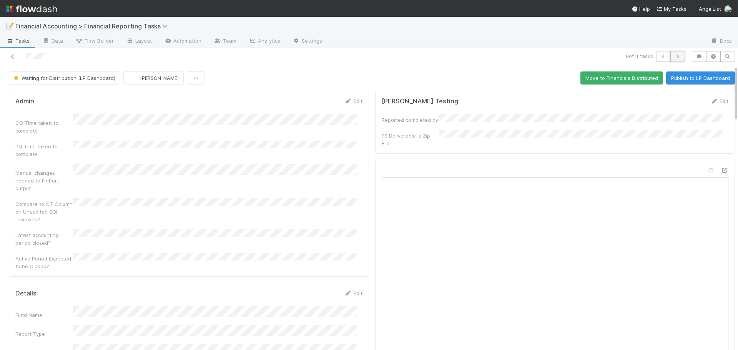
click at [675, 59] on button "button" at bounding box center [678, 56] width 15 height 11
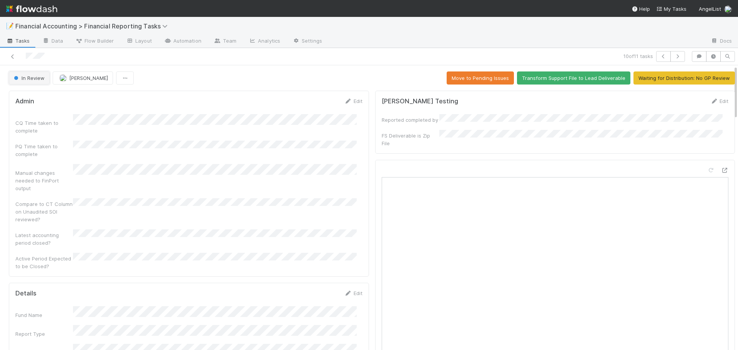
click at [30, 72] on button "In Review" at bounding box center [29, 78] width 41 height 13
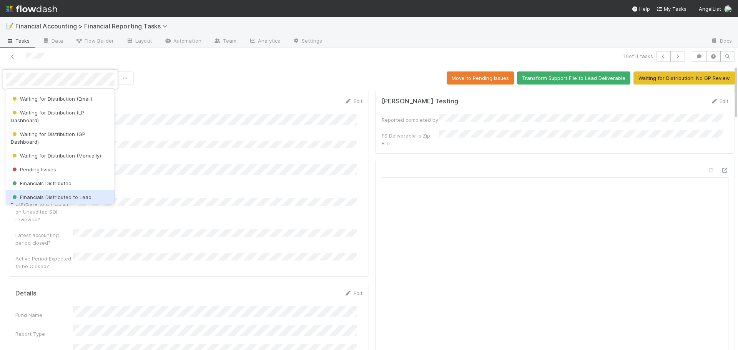
scroll to position [105, 0]
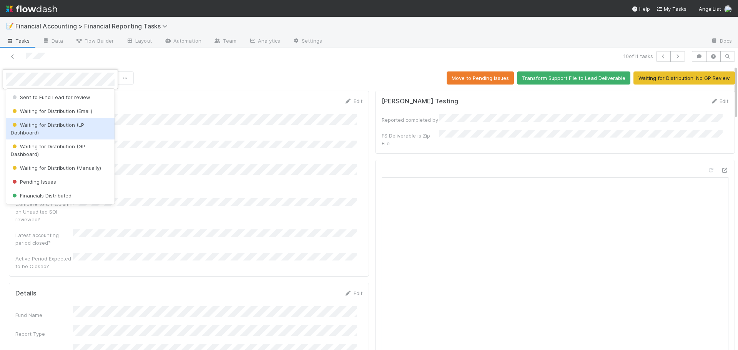
click at [53, 130] on div "Waiting for Distribution (LP Dashboard)" at bounding box center [60, 129] width 108 height 22
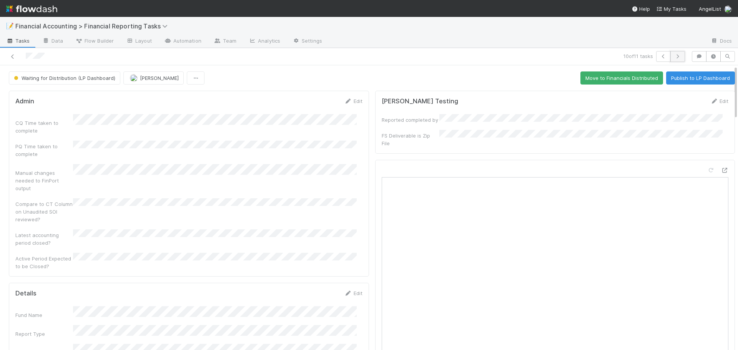
click at [674, 56] on icon "button" at bounding box center [678, 56] width 8 height 5
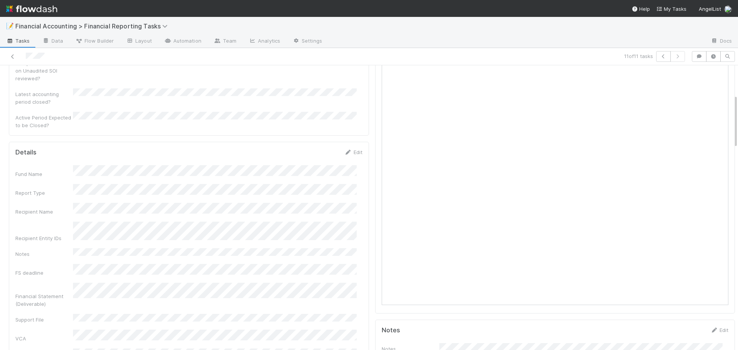
scroll to position [154, 0]
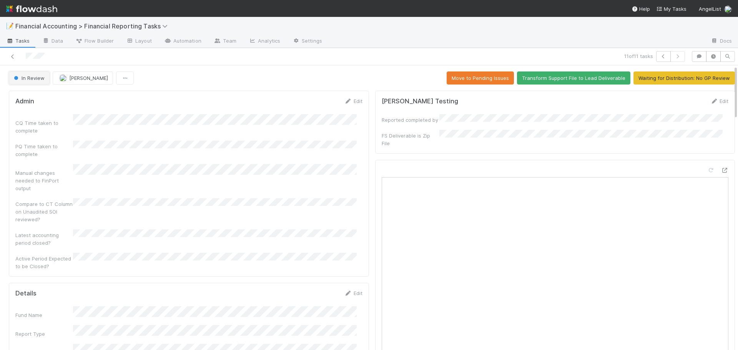
click at [16, 79] on span "button" at bounding box center [16, 78] width 4 height 4
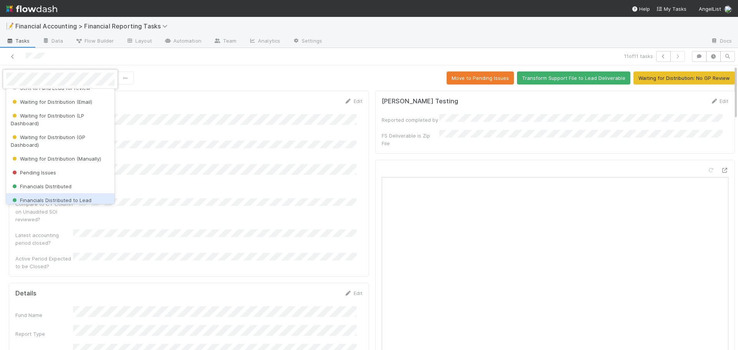
scroll to position [105, 0]
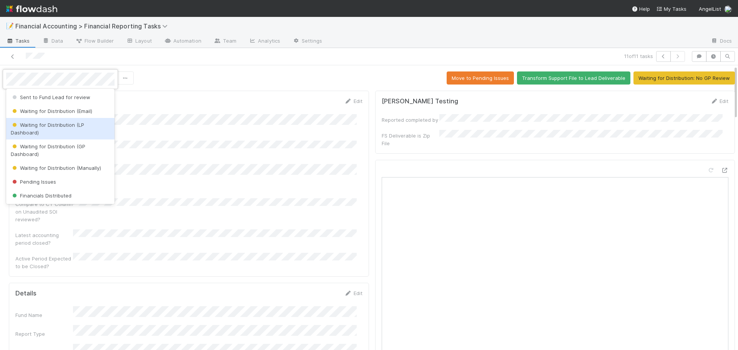
click at [54, 133] on div "Waiting for Distribution (LP Dashboard)" at bounding box center [60, 129] width 108 height 22
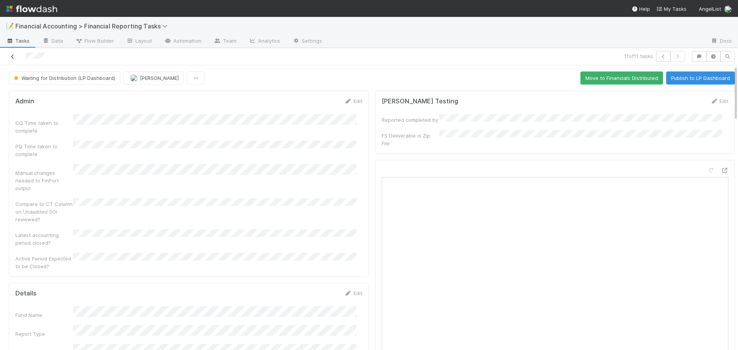
click at [12, 54] on icon at bounding box center [13, 56] width 8 height 5
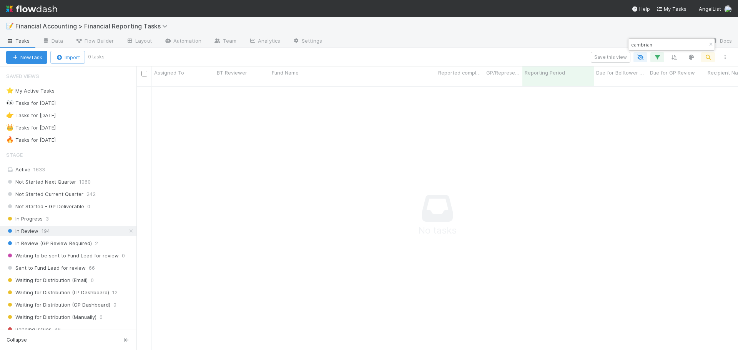
scroll to position [259, 596]
click at [710, 46] on icon "button" at bounding box center [711, 44] width 8 height 5
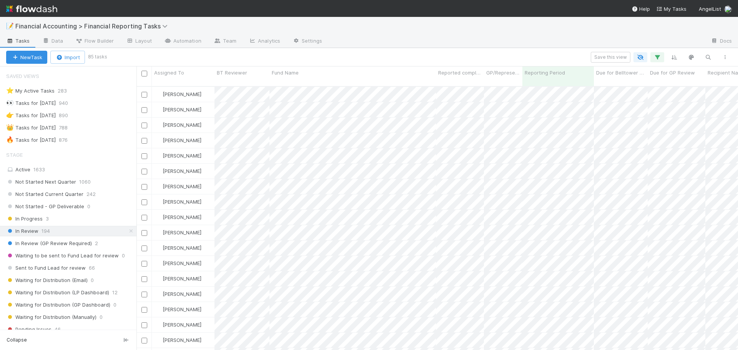
scroll to position [265, 596]
click at [710, 57] on icon "button" at bounding box center [709, 57] width 8 height 7
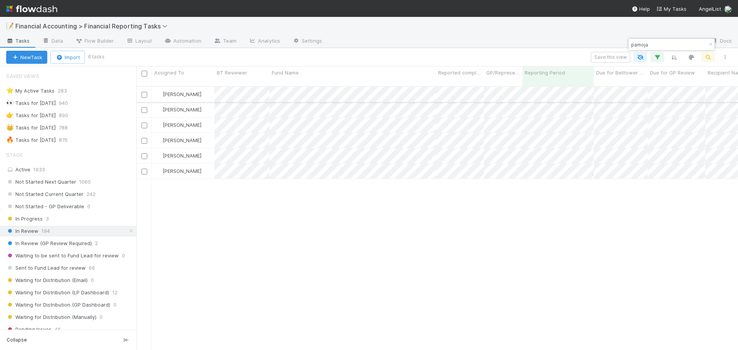
type input "pamoja"
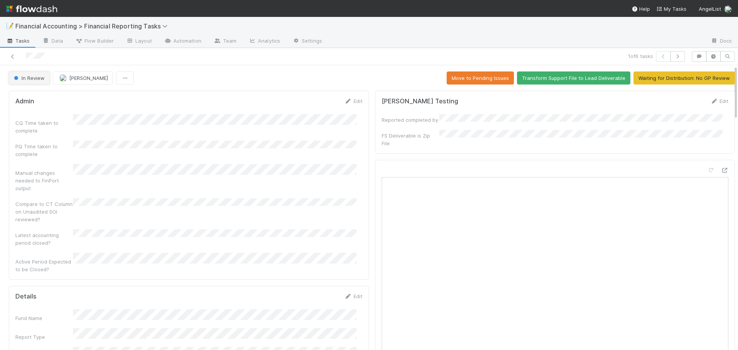
click at [33, 80] on span "In Review" at bounding box center [28, 78] width 32 height 6
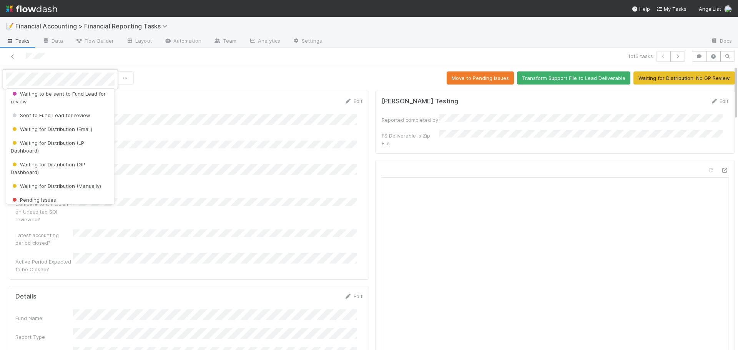
scroll to position [77, 0]
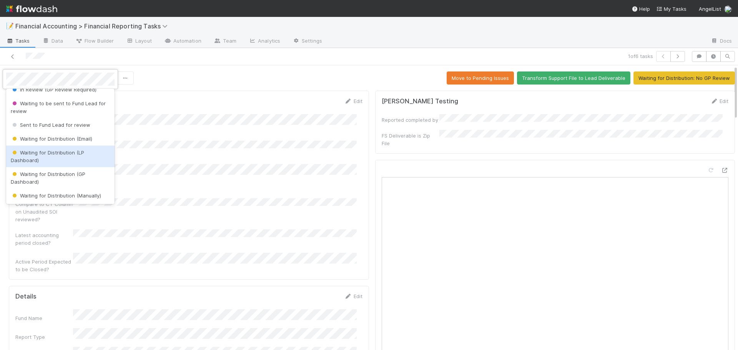
click at [44, 151] on span "Waiting for Distribution (LP Dashboard)" at bounding box center [47, 157] width 73 height 14
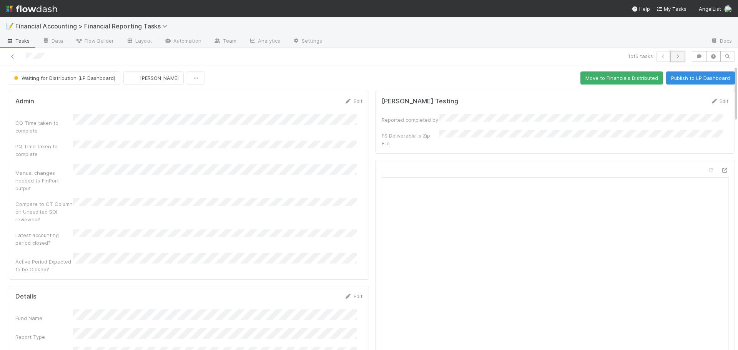
click at [674, 55] on icon "button" at bounding box center [678, 56] width 8 height 5
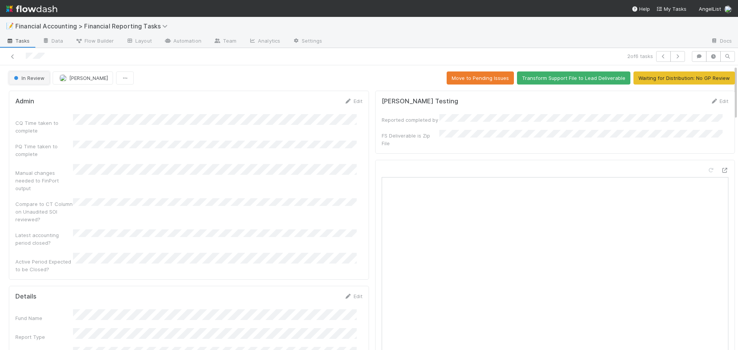
click at [40, 80] on span "In Review" at bounding box center [28, 78] width 32 height 6
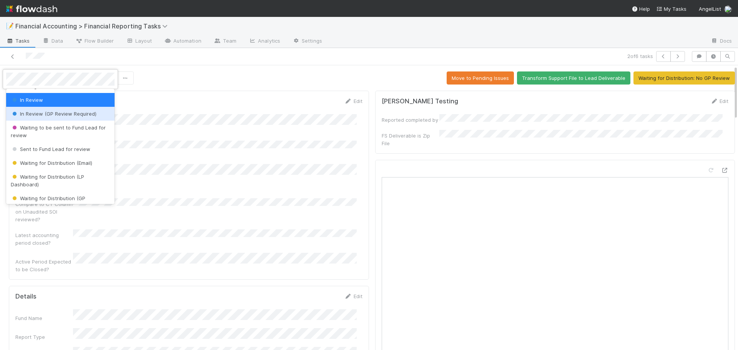
scroll to position [77, 0]
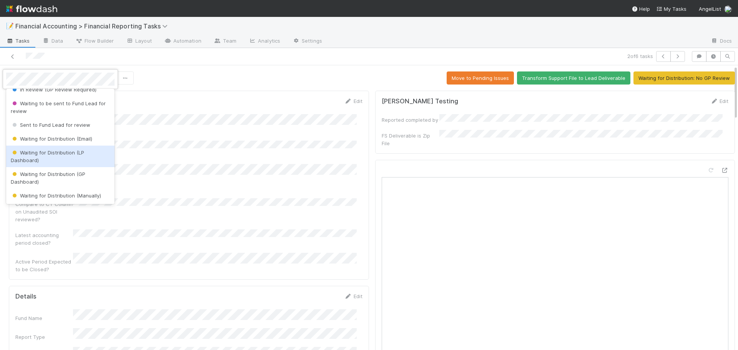
click at [57, 155] on span "Waiting for Distribution (LP Dashboard)" at bounding box center [47, 157] width 73 height 14
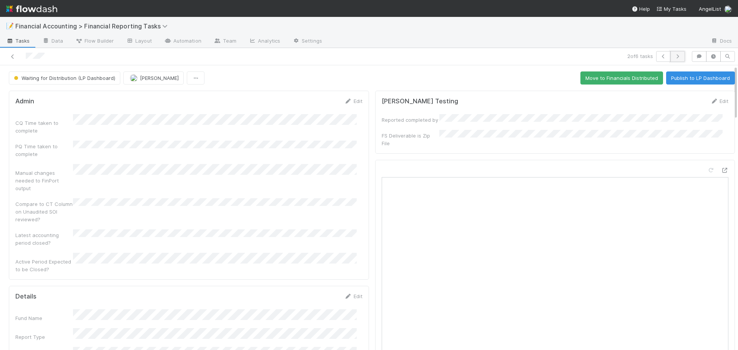
click at [676, 58] on button "button" at bounding box center [678, 56] width 15 height 11
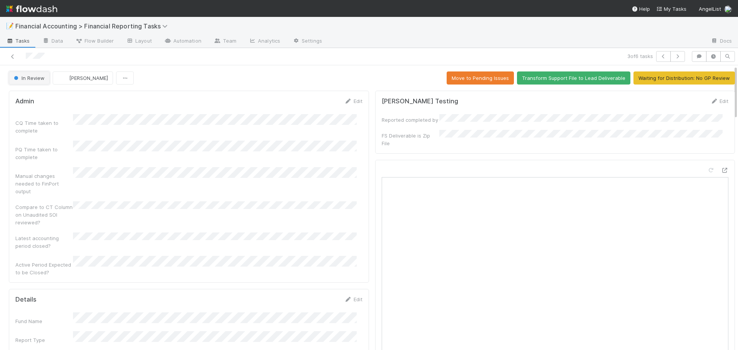
click at [37, 85] on button "In Review" at bounding box center [29, 78] width 41 height 13
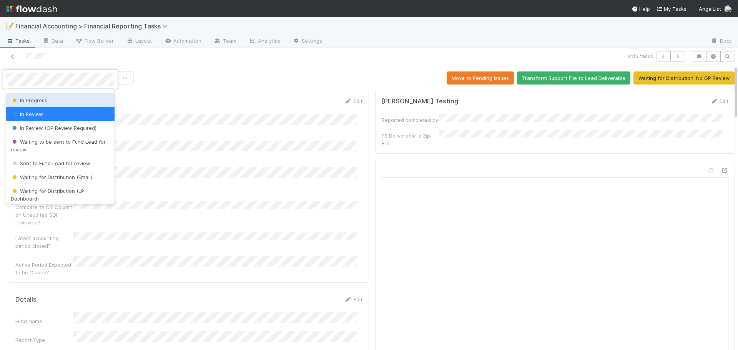
scroll to position [77, 0]
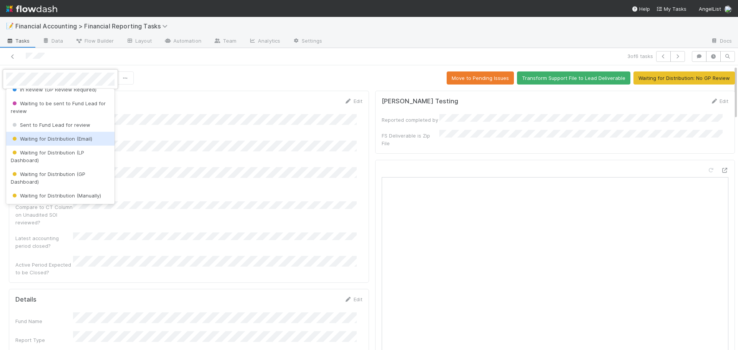
click at [57, 137] on span "Waiting for Distribution (Email)" at bounding box center [52, 139] width 82 height 6
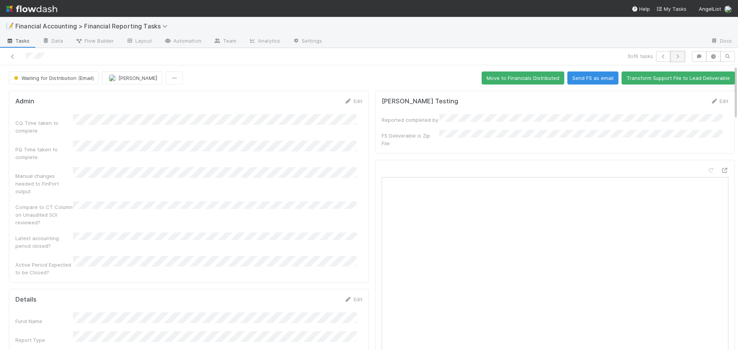
click at [674, 57] on icon "button" at bounding box center [678, 56] width 8 height 5
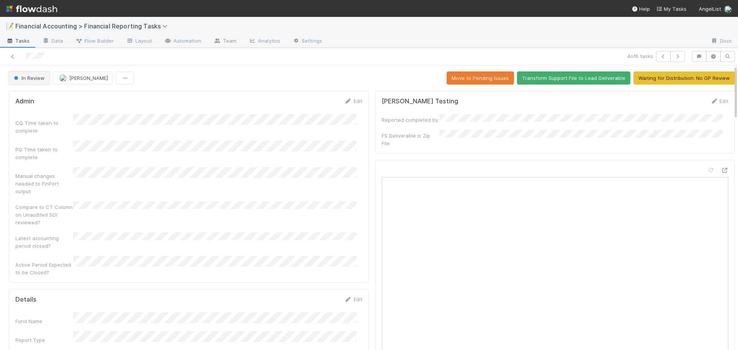
click at [33, 82] on button "In Review" at bounding box center [29, 78] width 41 height 13
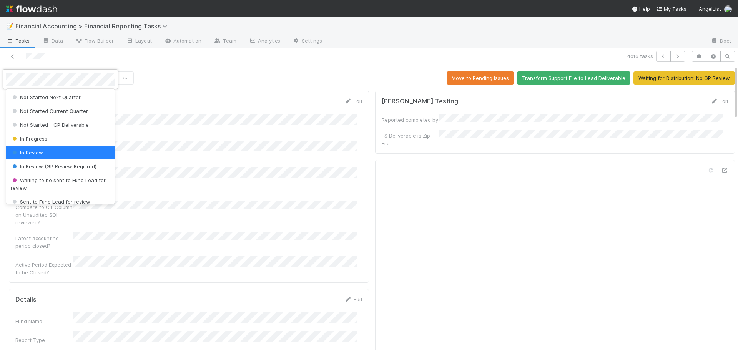
scroll to position [38, 0]
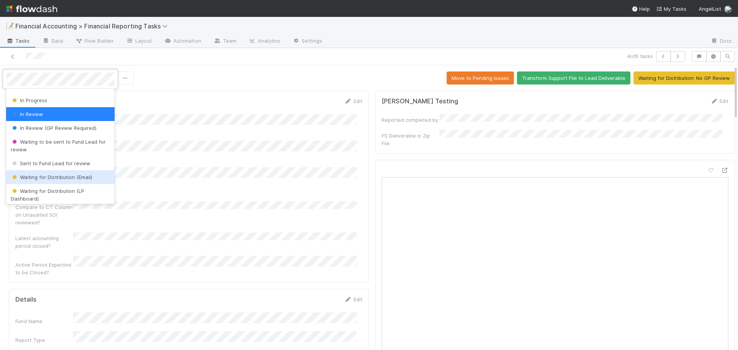
click at [55, 180] on span "Waiting for Distribution (Email)" at bounding box center [52, 177] width 82 height 6
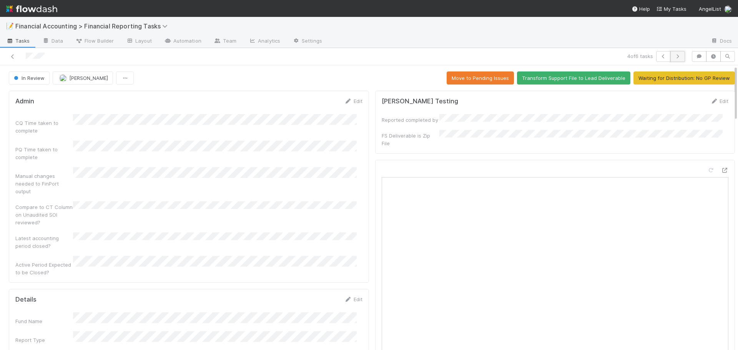
click at [676, 58] on button "button" at bounding box center [678, 56] width 15 height 11
click at [30, 84] on button "In Review" at bounding box center [29, 78] width 41 height 13
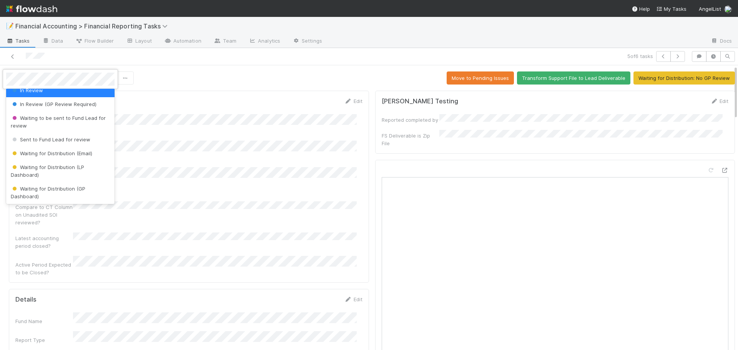
scroll to position [77, 0]
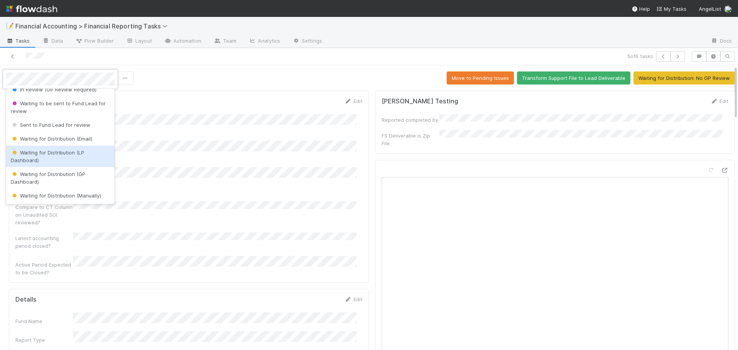
click at [60, 157] on div "Waiting for Distribution (LP Dashboard)" at bounding box center [60, 157] width 108 height 22
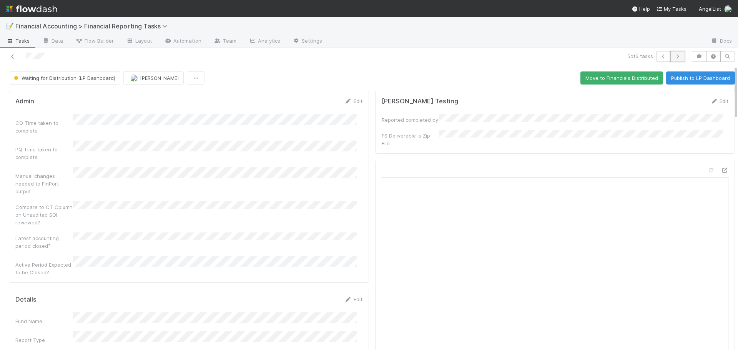
click at [674, 56] on icon "button" at bounding box center [678, 56] width 8 height 5
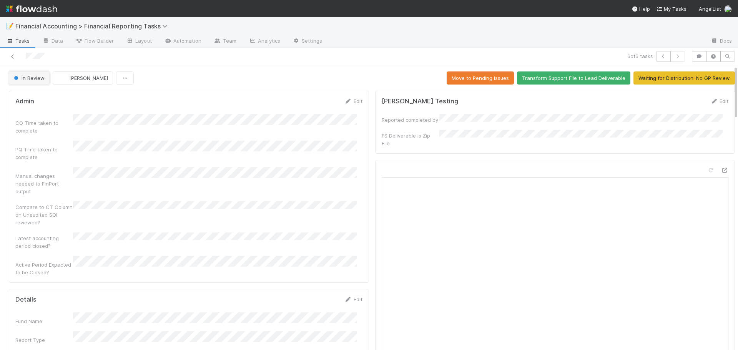
click at [21, 73] on button "In Review" at bounding box center [29, 78] width 41 height 13
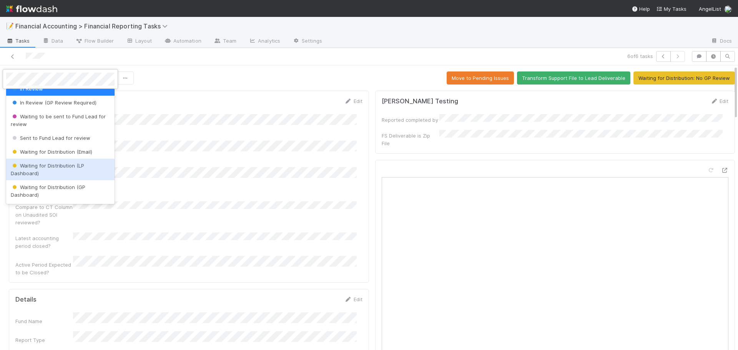
scroll to position [77, 0]
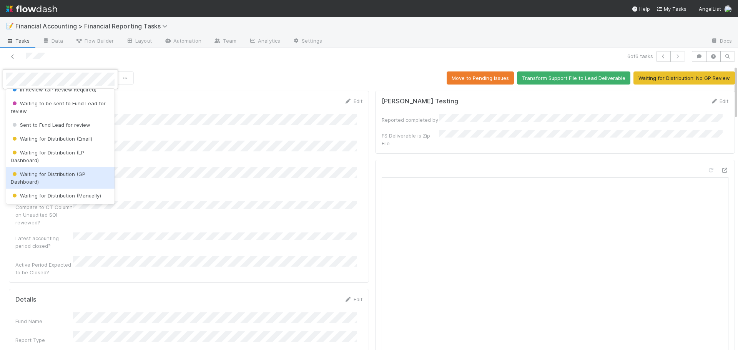
click at [29, 177] on div "Waiting for Distribution (GP Dashboard)" at bounding box center [60, 178] width 108 height 22
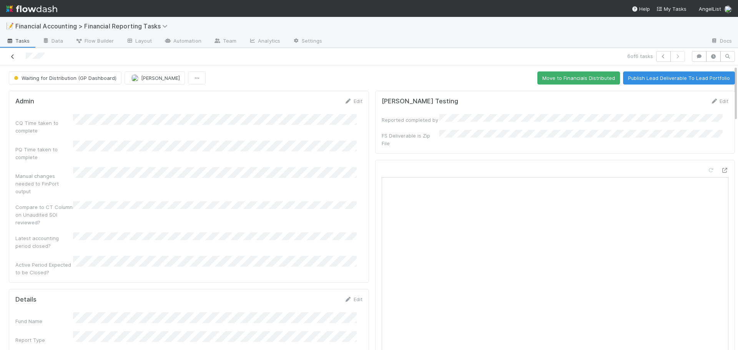
click at [11, 55] on icon at bounding box center [13, 56] width 8 height 5
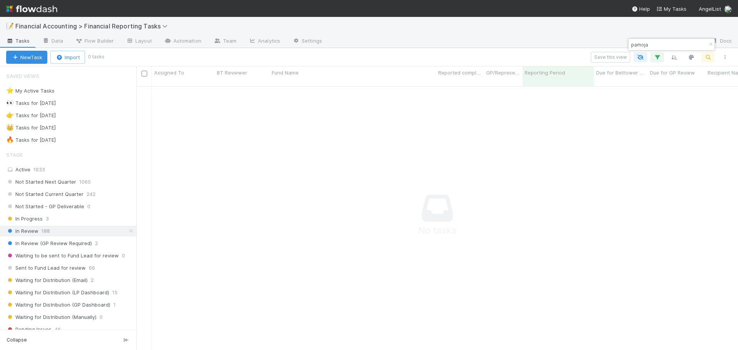
scroll to position [259, 596]
click at [711, 45] on icon "button" at bounding box center [711, 44] width 8 height 5
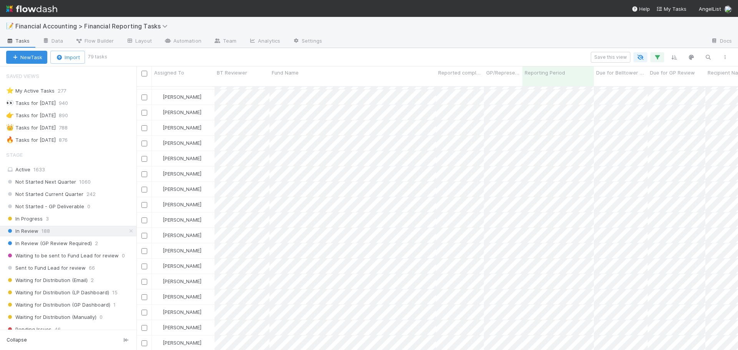
scroll to position [0, 0]
click at [711, 61] on button "button" at bounding box center [708, 57] width 14 height 10
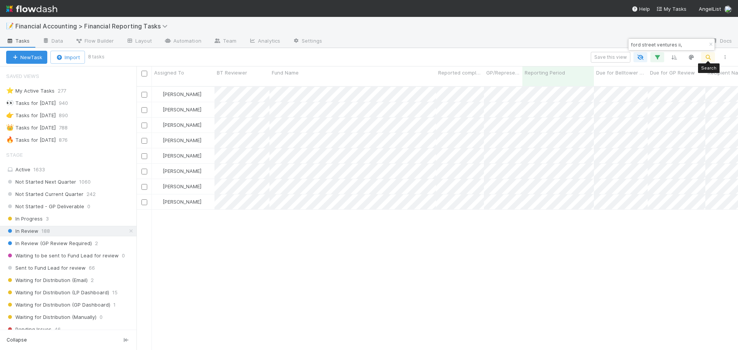
scroll to position [265, 596]
type input "ford street ventures ii,"
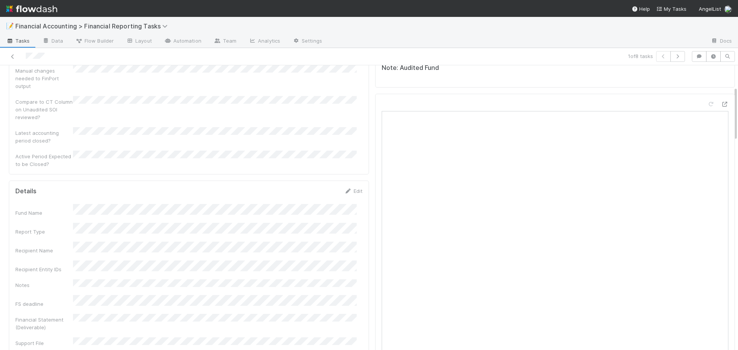
scroll to position [115, 0]
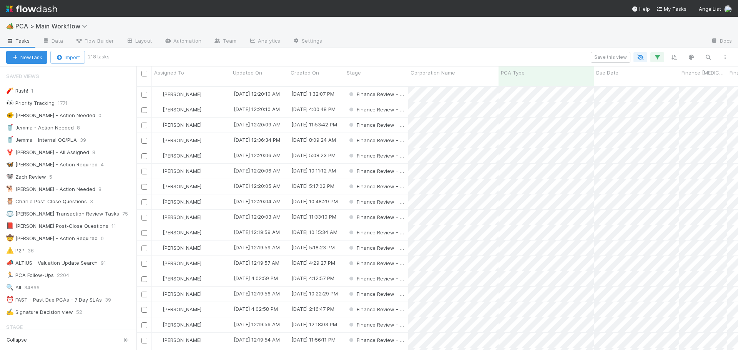
scroll to position [265, 596]
